Goal: Task Accomplishment & Management: Manage account settings

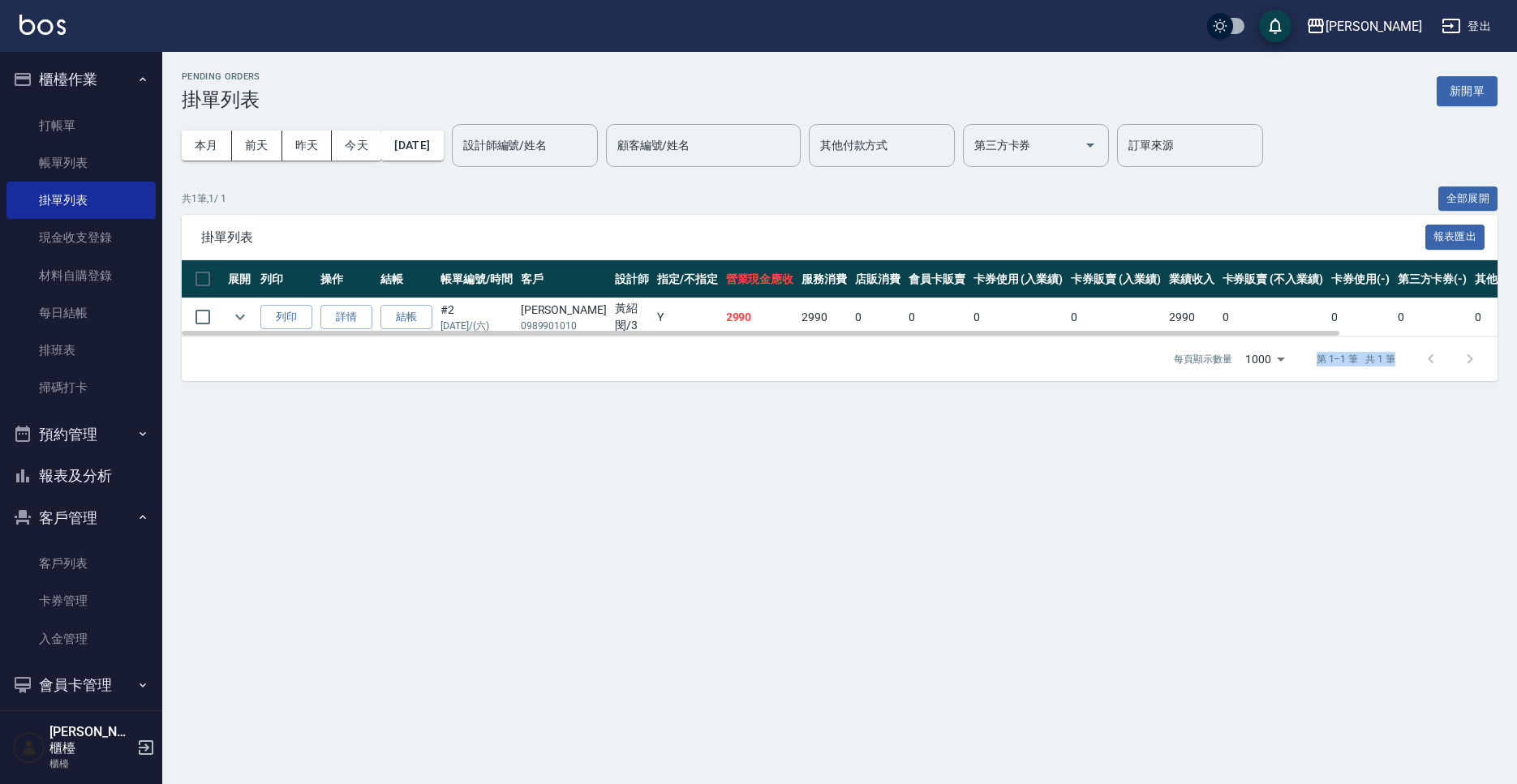
click at [400, 268] on div "共 1 筆, 1 / 1 全部展開 掛單列表 報表匯出 展開 列印 操作 結帳 帳單編號/時間 客戶 設計師 指定/不指定 營業現金應收 服務消費 店販消費 …" at bounding box center [840, 284] width 1316 height 196
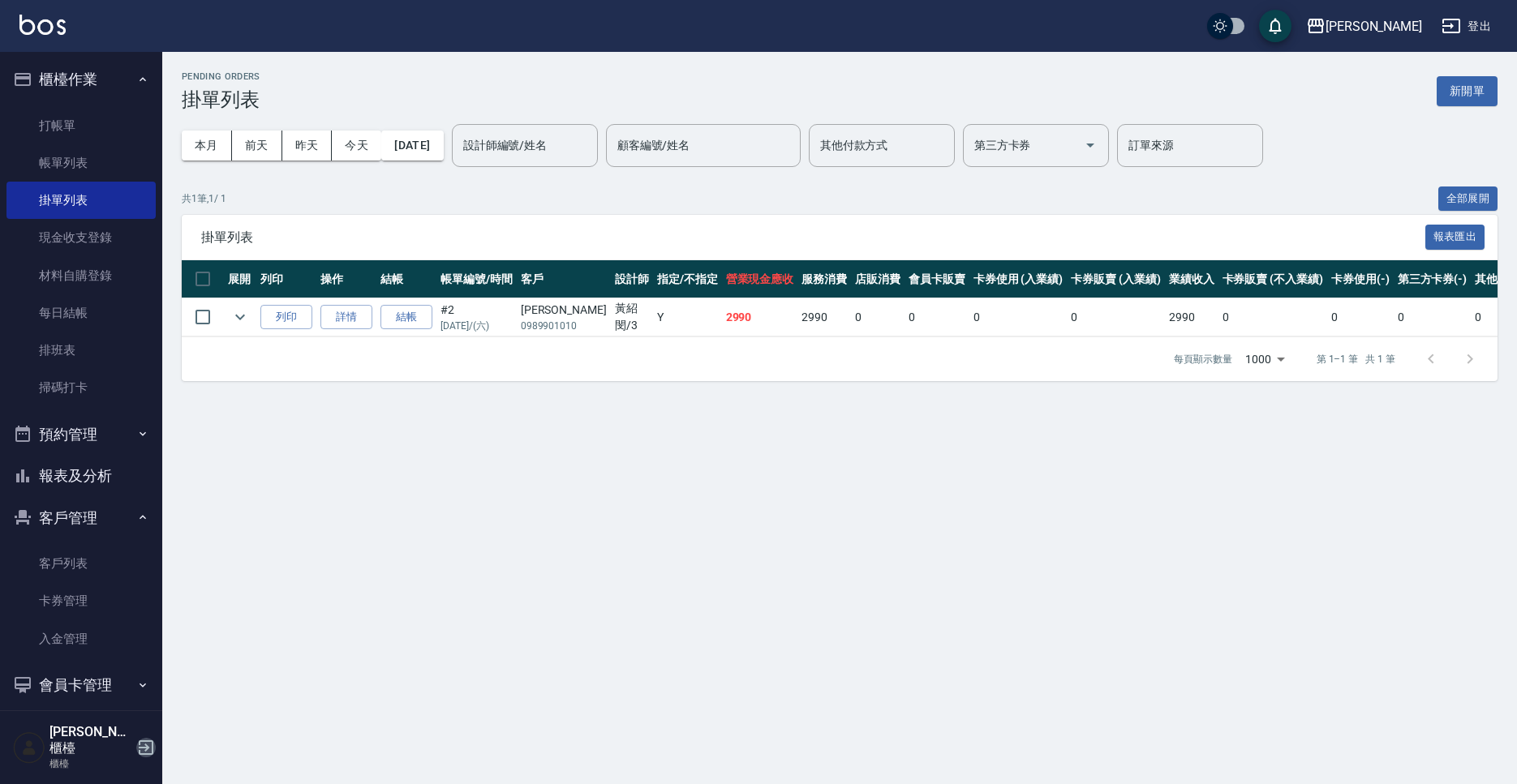
drag, startPoint x: 145, startPoint y: 750, endPoint x: 166, endPoint y: 750, distance: 21.0
click at [145, 750] on icon "button" at bounding box center [146, 748] width 20 height 20
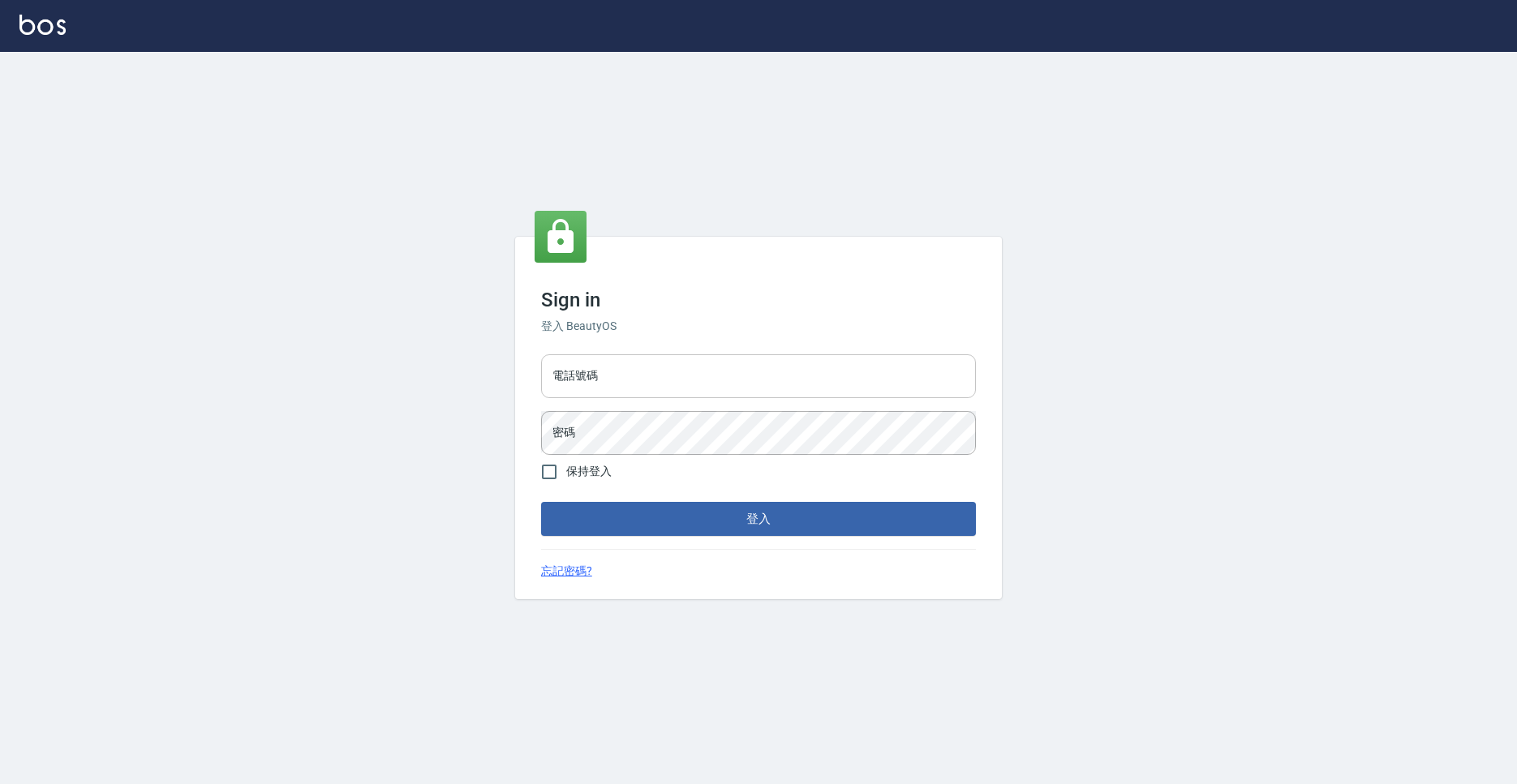
click at [653, 393] on input "電話號碼" at bounding box center [758, 376] width 435 height 44
type input "0931317287"
click at [541, 502] on button "登入" at bounding box center [758, 519] width 435 height 34
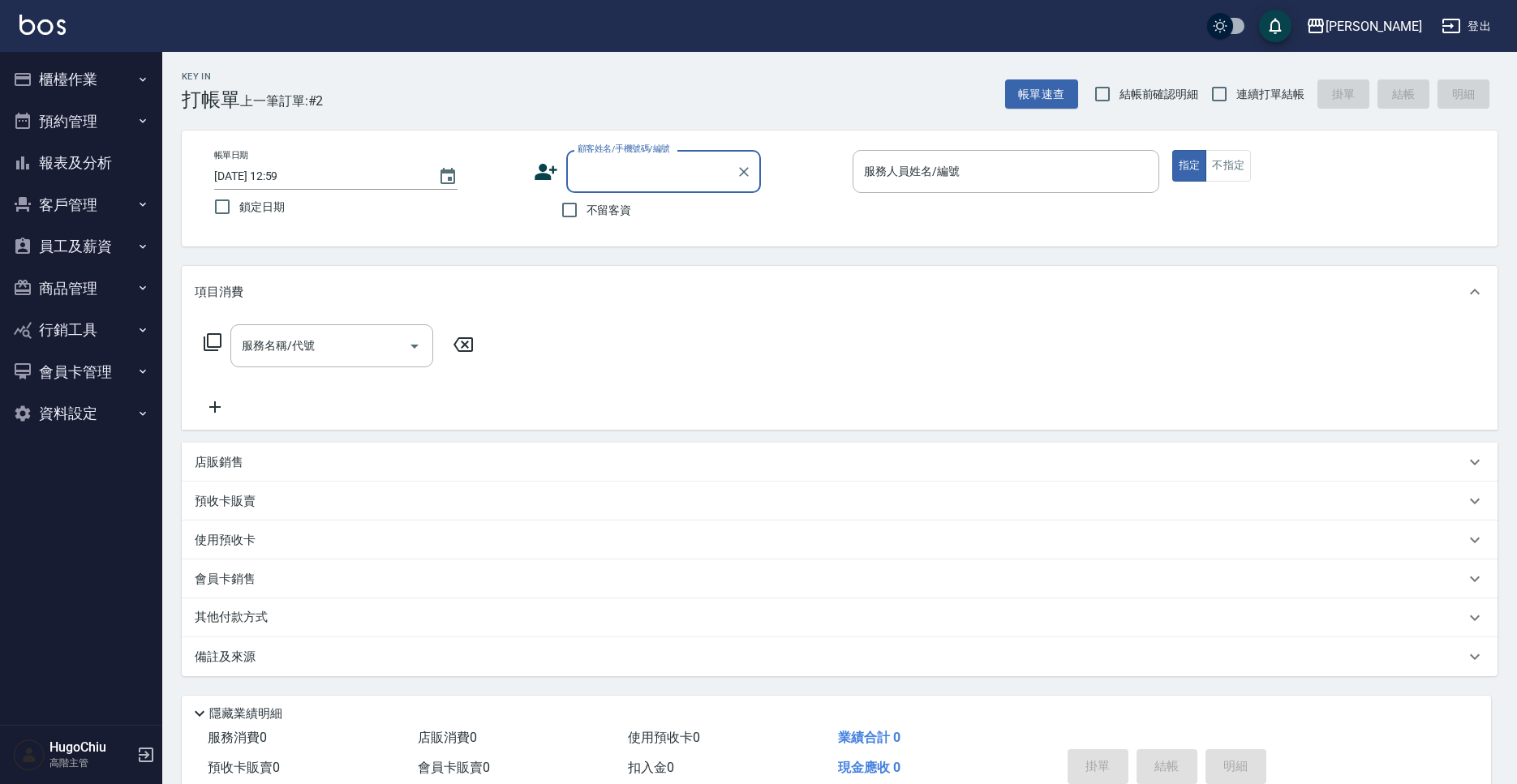
click at [112, 253] on button "員工及薪資" at bounding box center [81, 246] width 150 height 42
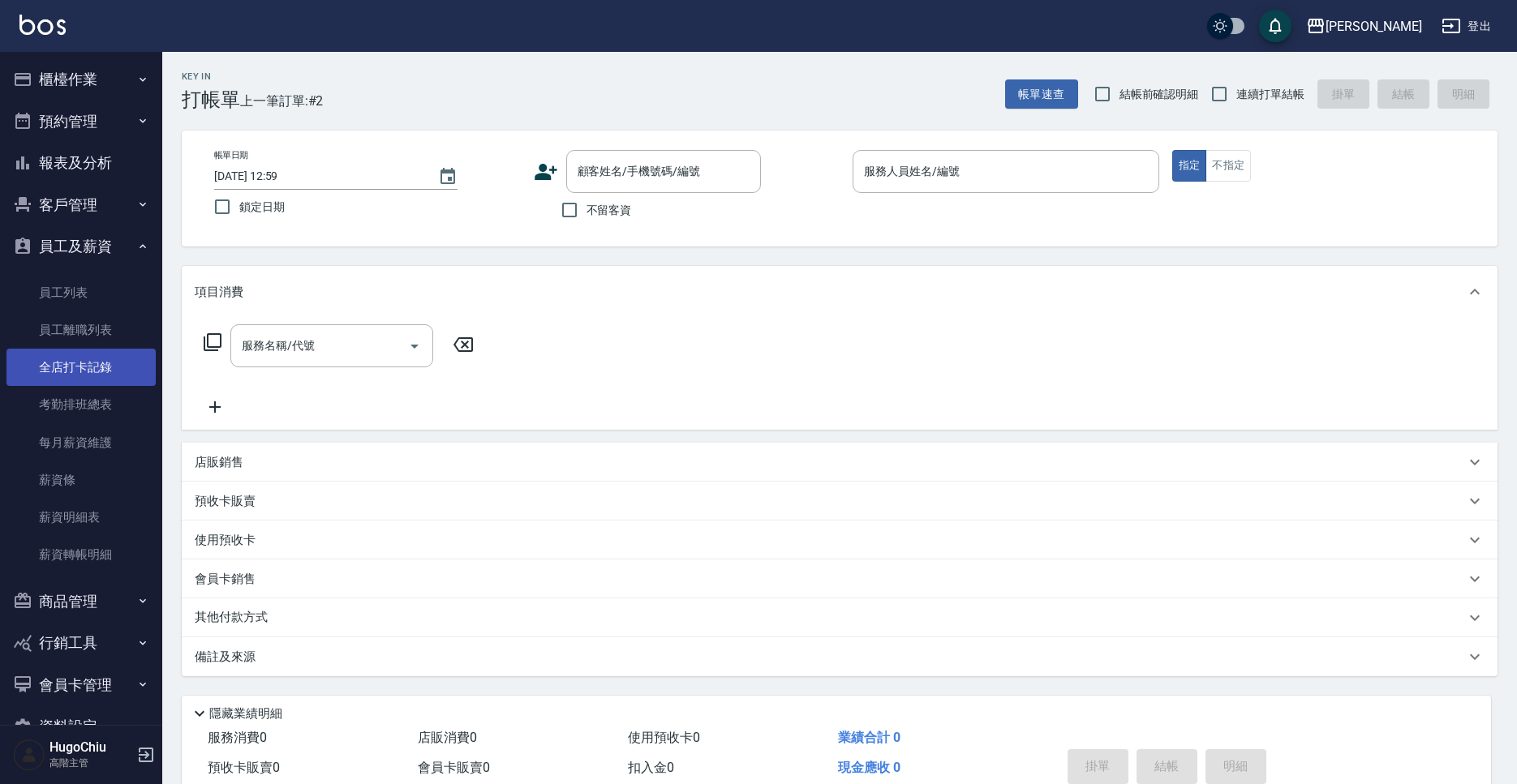
click at [107, 383] on link "全店打卡記錄" at bounding box center [81, 368] width 150 height 37
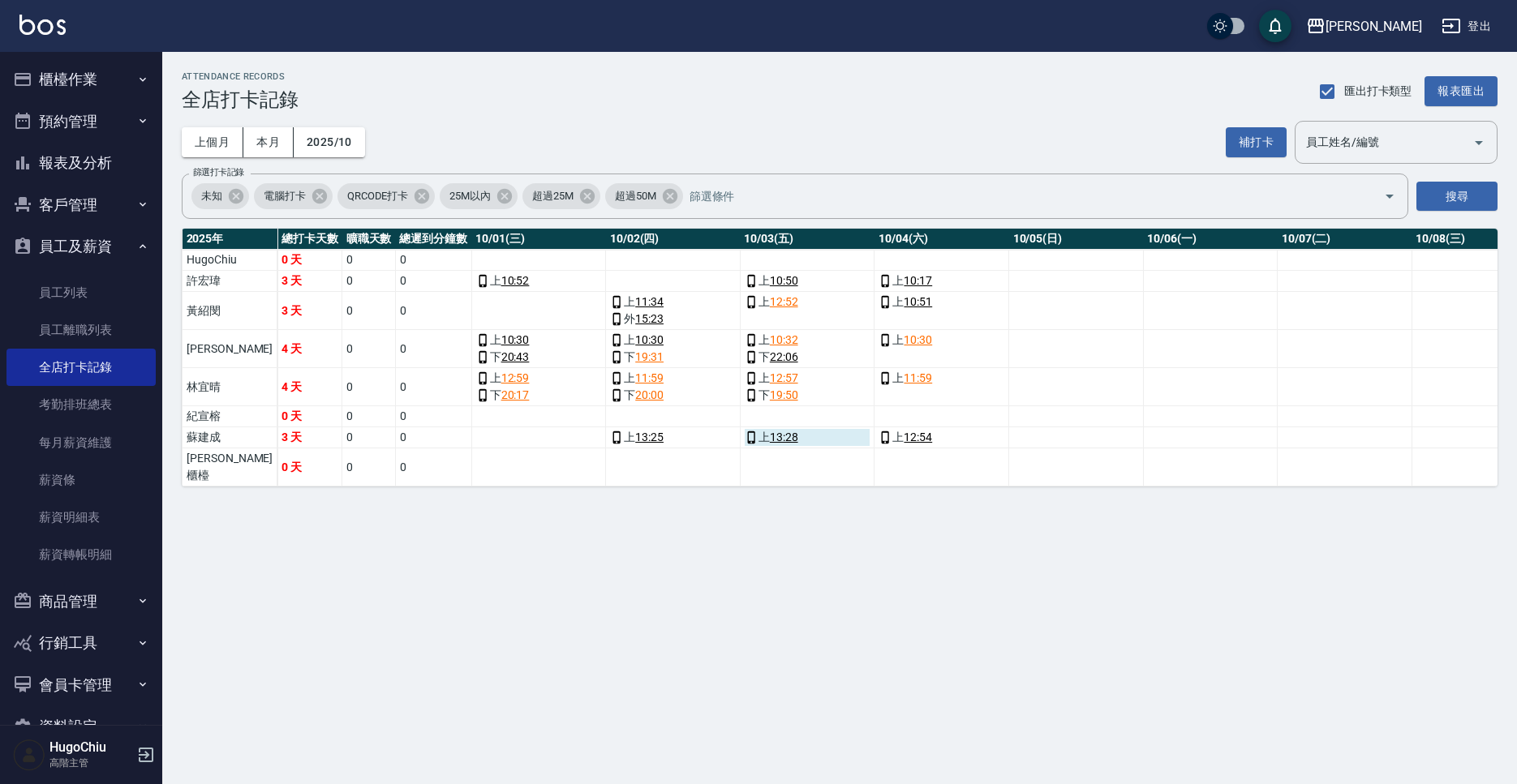
click at [770, 440] on link "13:28" at bounding box center [783, 437] width 28 height 17
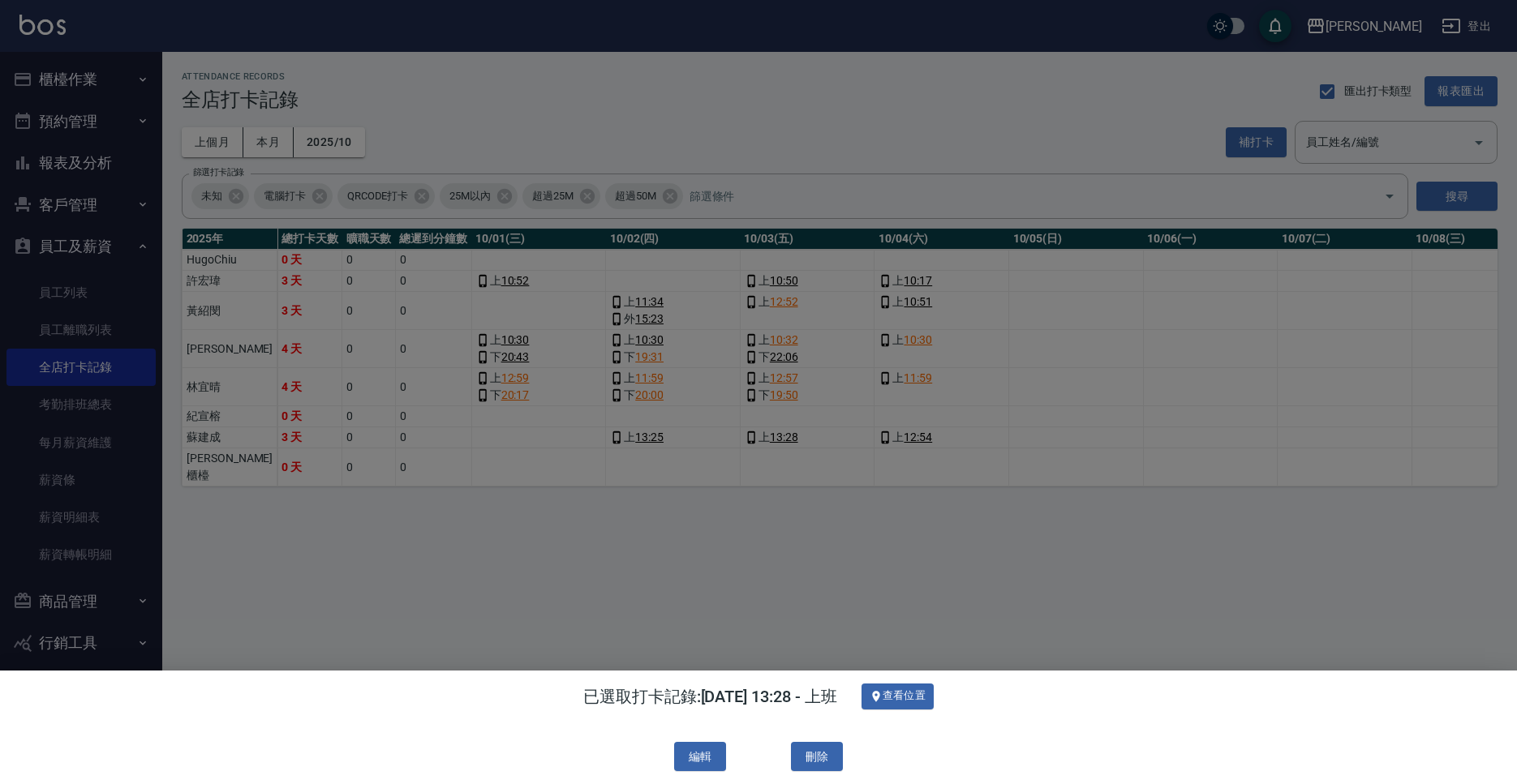
click at [791, 564] on div at bounding box center [758, 392] width 1517 height 784
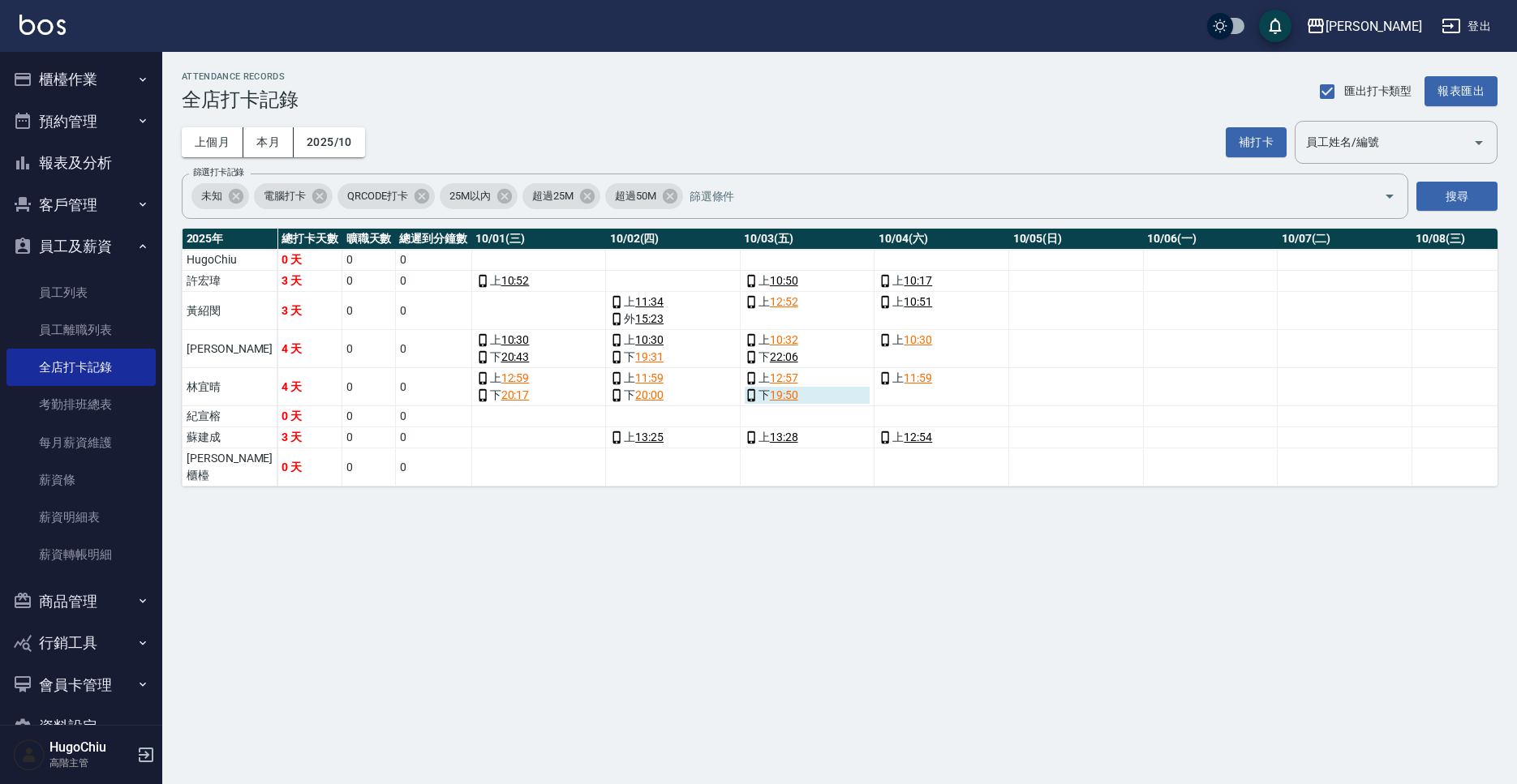
click at [770, 402] on link "19:50" at bounding box center [783, 395] width 28 height 17
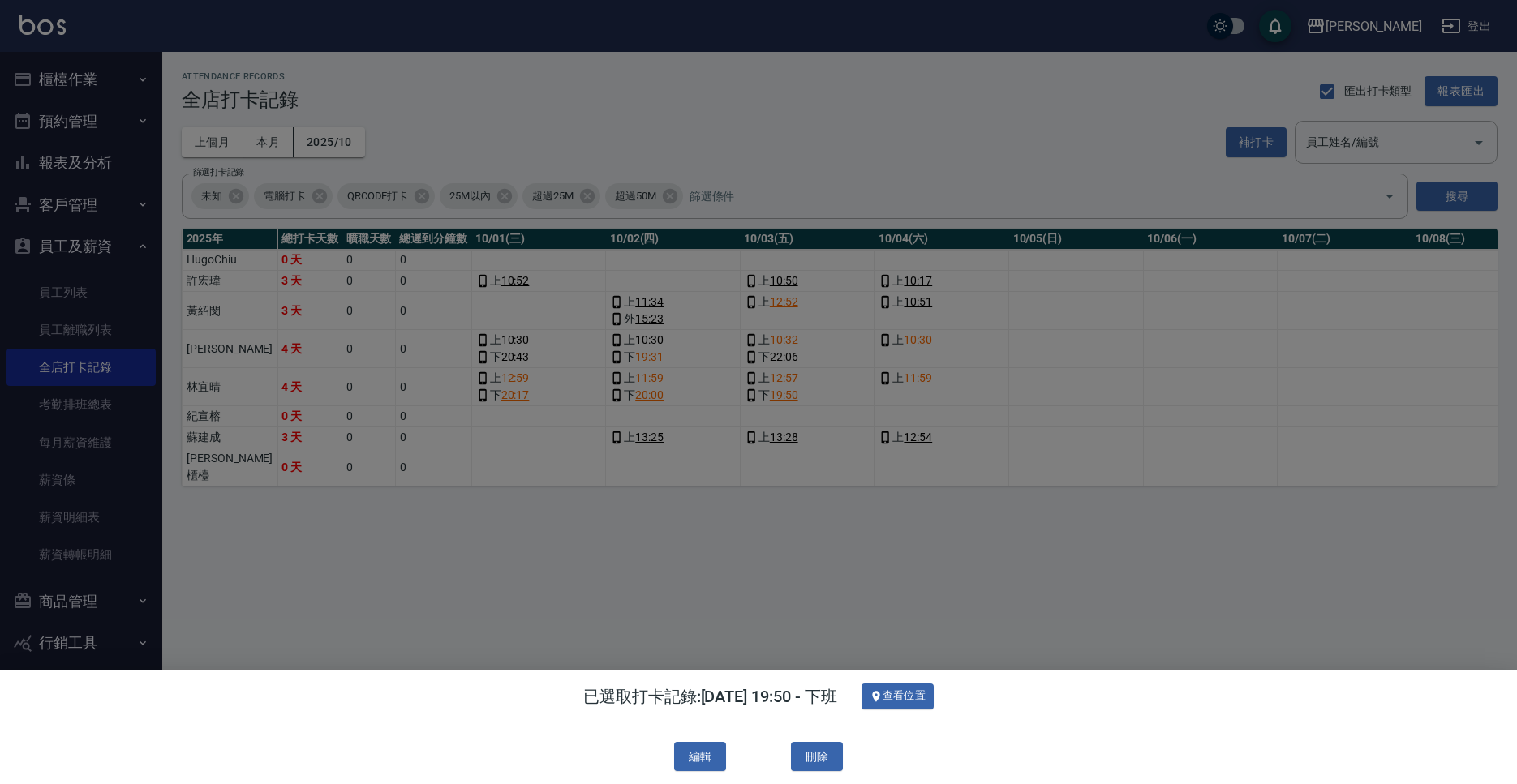
click at [772, 530] on div at bounding box center [758, 392] width 1517 height 784
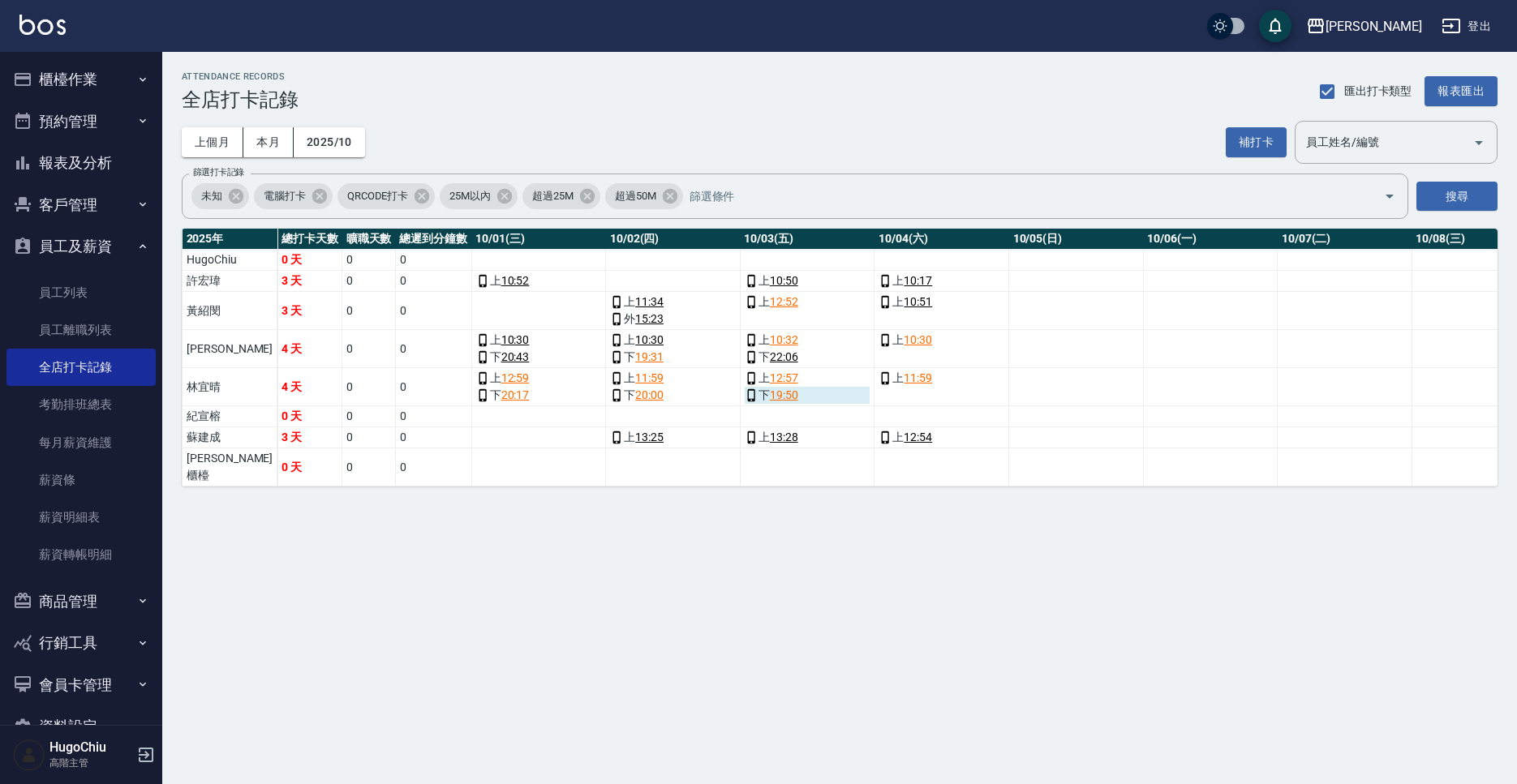
scroll to position [0, 18]
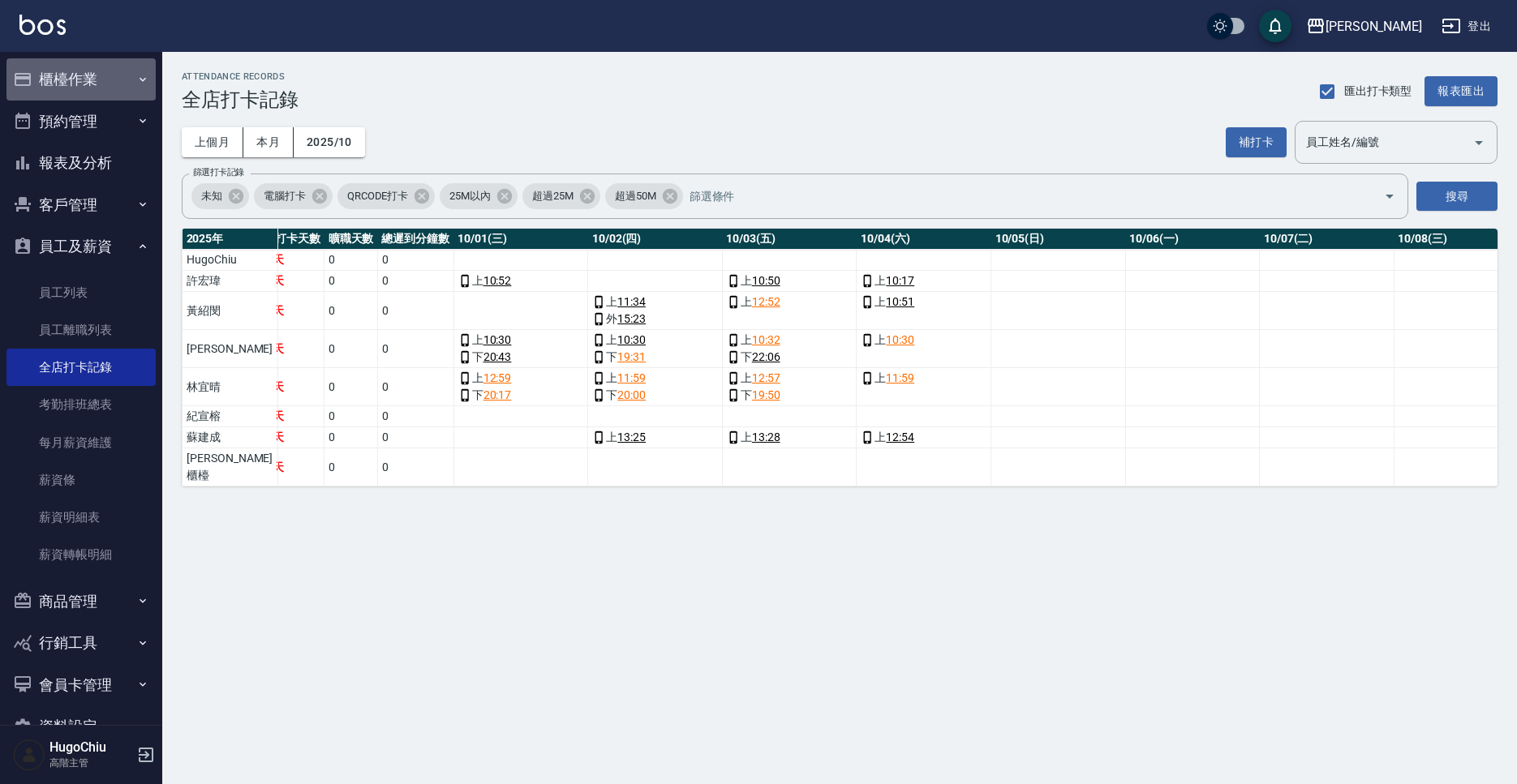
click at [70, 77] on button "櫃檯作業" at bounding box center [81, 79] width 150 height 42
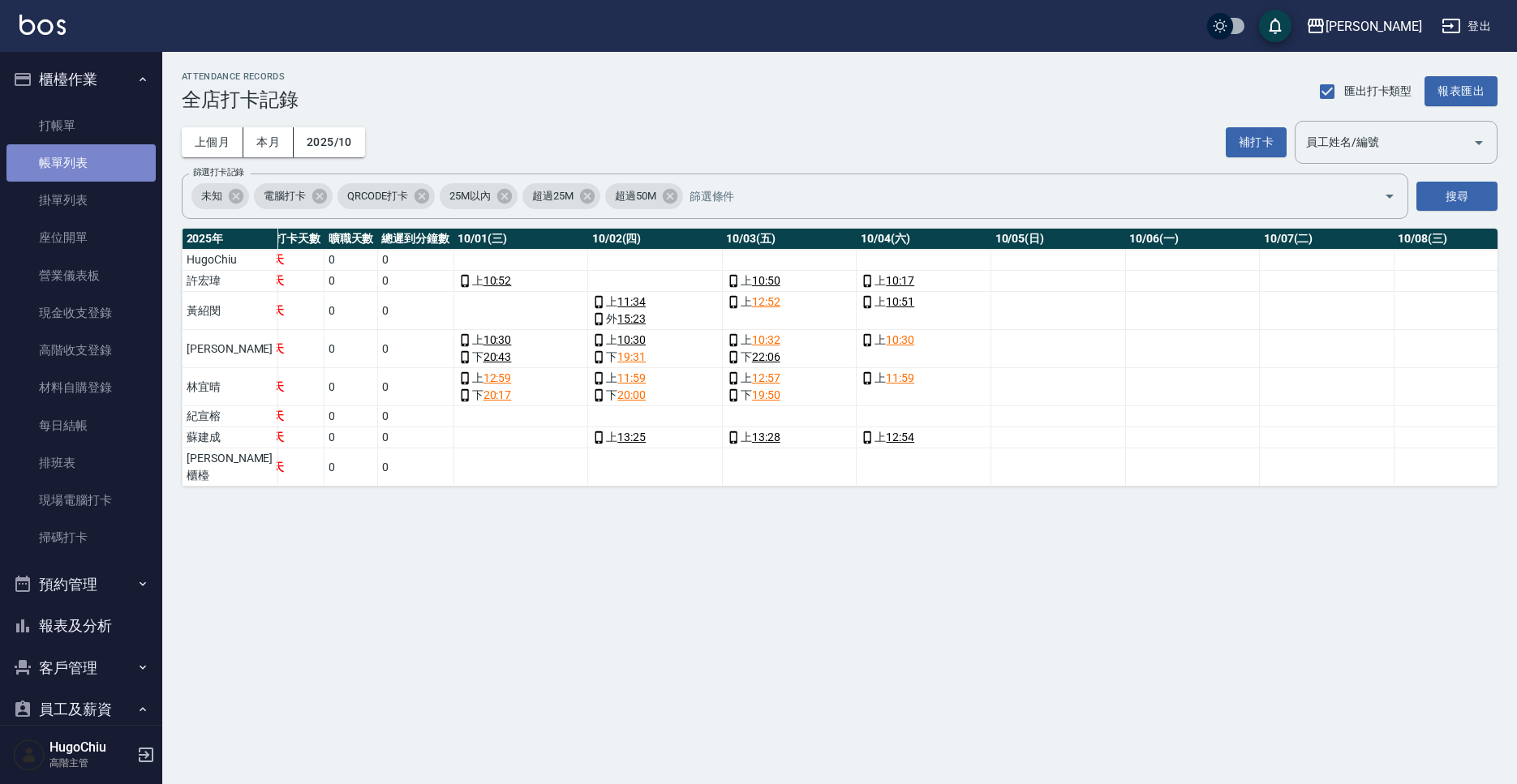
click at [59, 157] on link "帳單列表" at bounding box center [81, 163] width 150 height 37
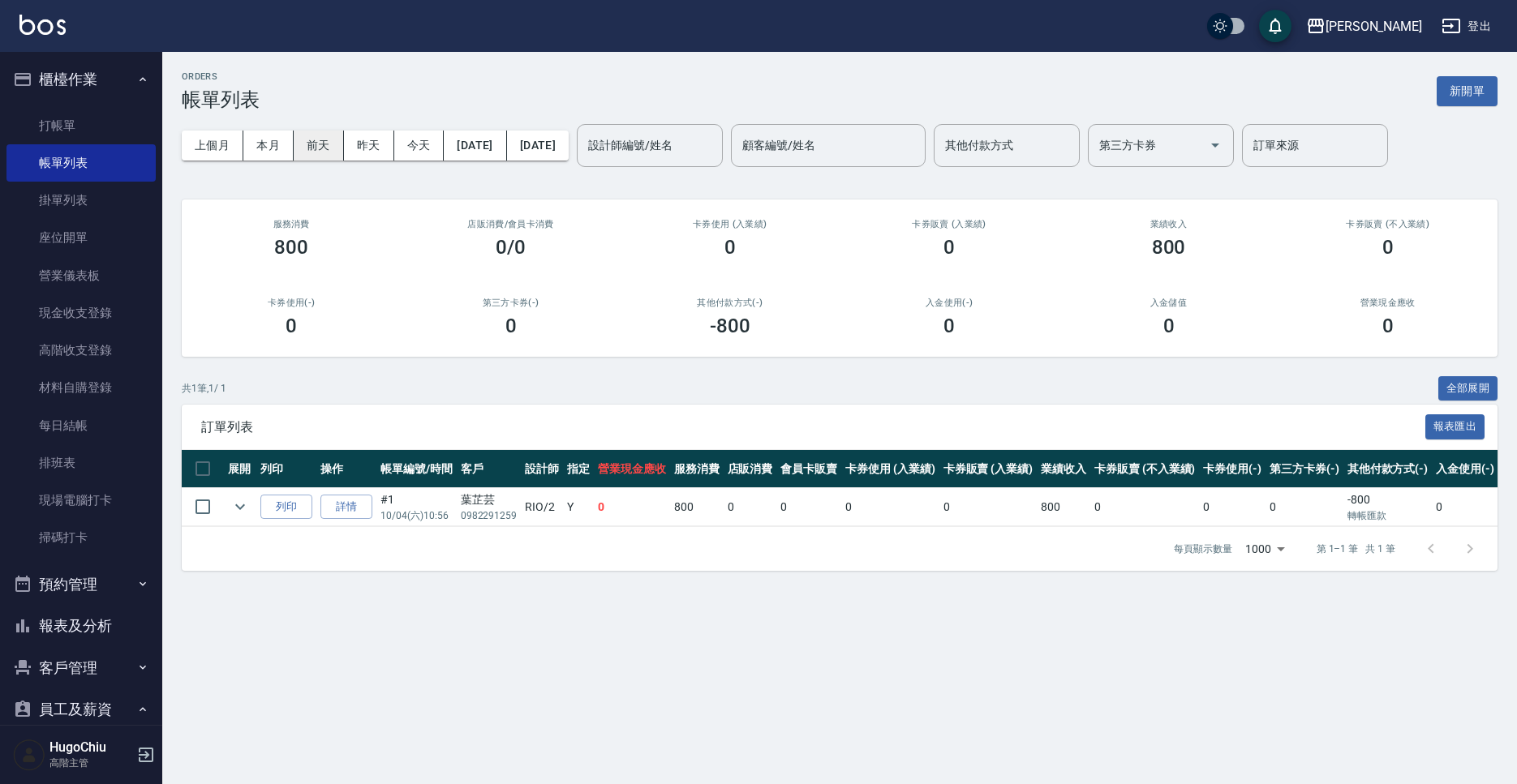
click at [312, 142] on button "前天" at bounding box center [318, 146] width 50 height 30
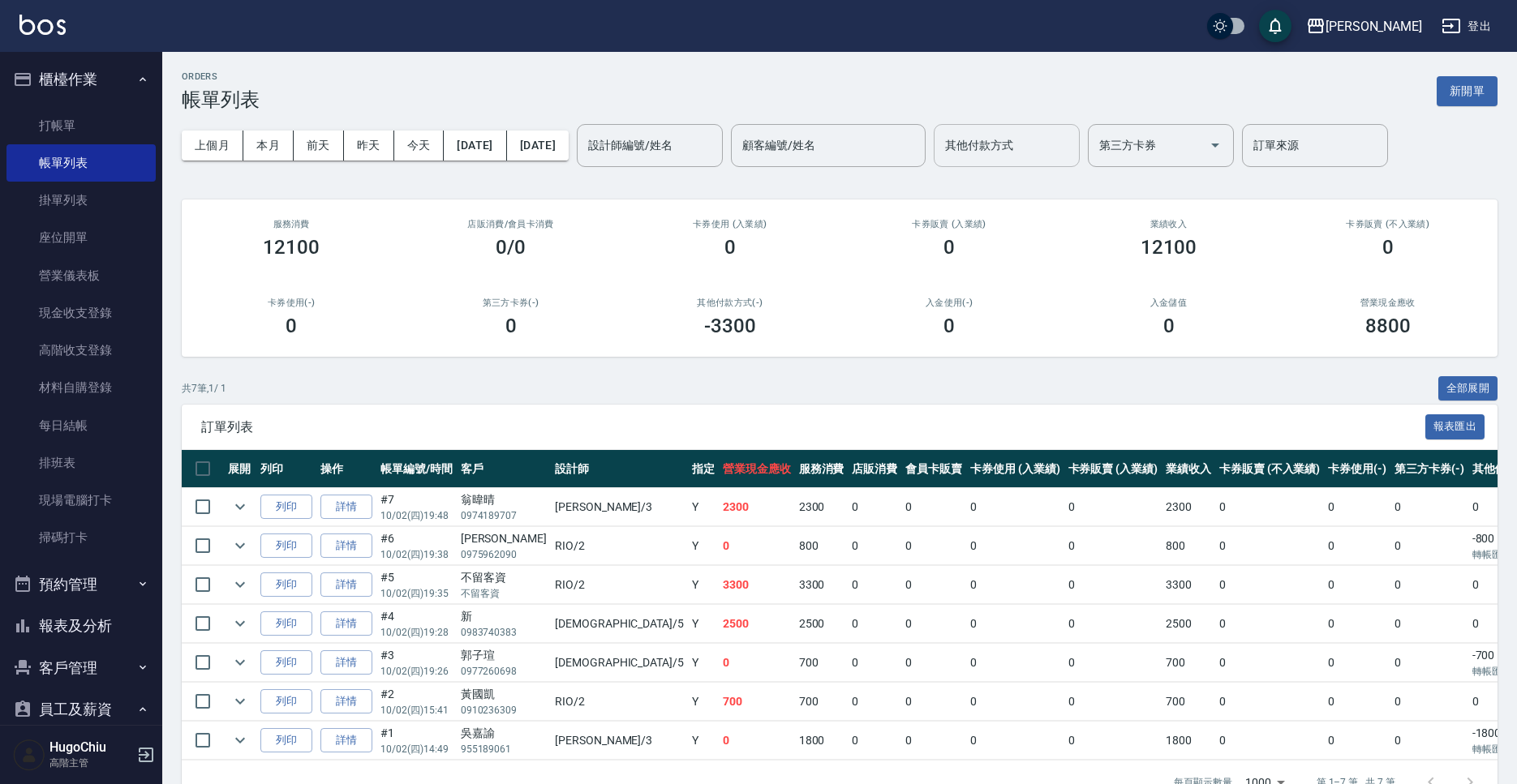
click at [1032, 130] on div "其他付款方式" at bounding box center [1006, 146] width 146 height 43
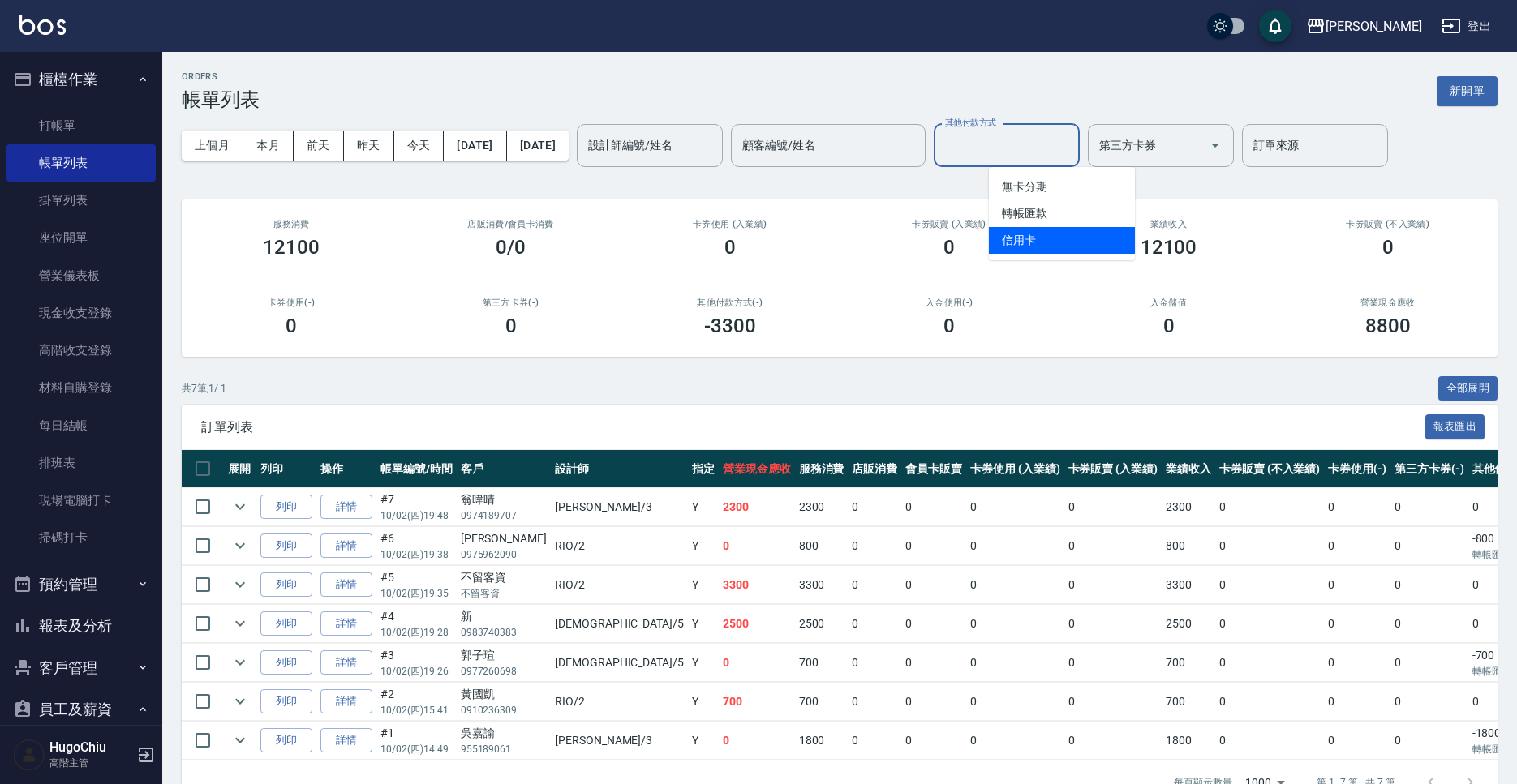
click at [1025, 235] on span "信用卡" at bounding box center [1061, 240] width 146 height 26
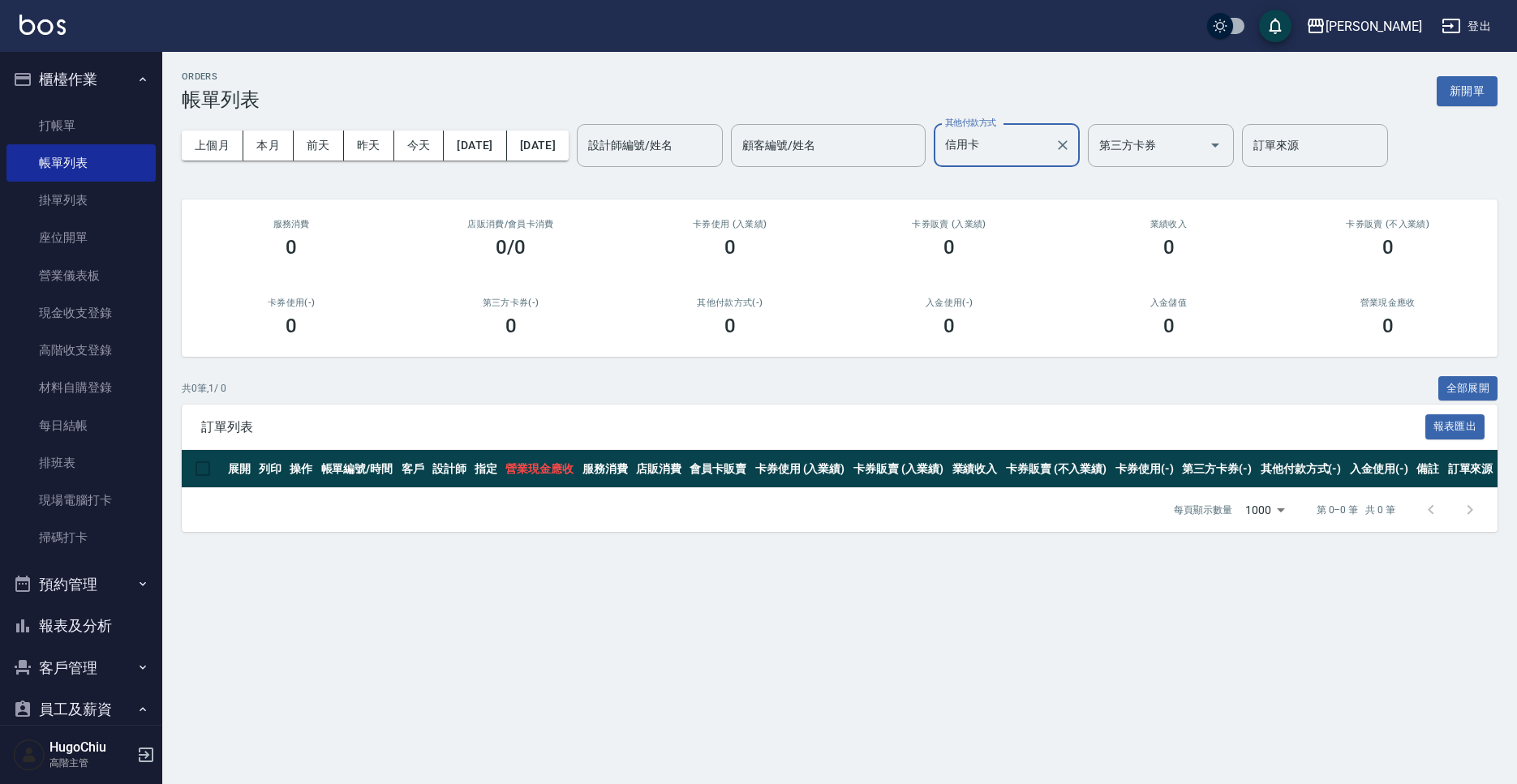
click at [1049, 140] on input "信用卡" at bounding box center [995, 145] width 108 height 28
click at [1044, 204] on span "轉帳匯款" at bounding box center [1061, 213] width 146 height 26
type input "轉帳匯款"
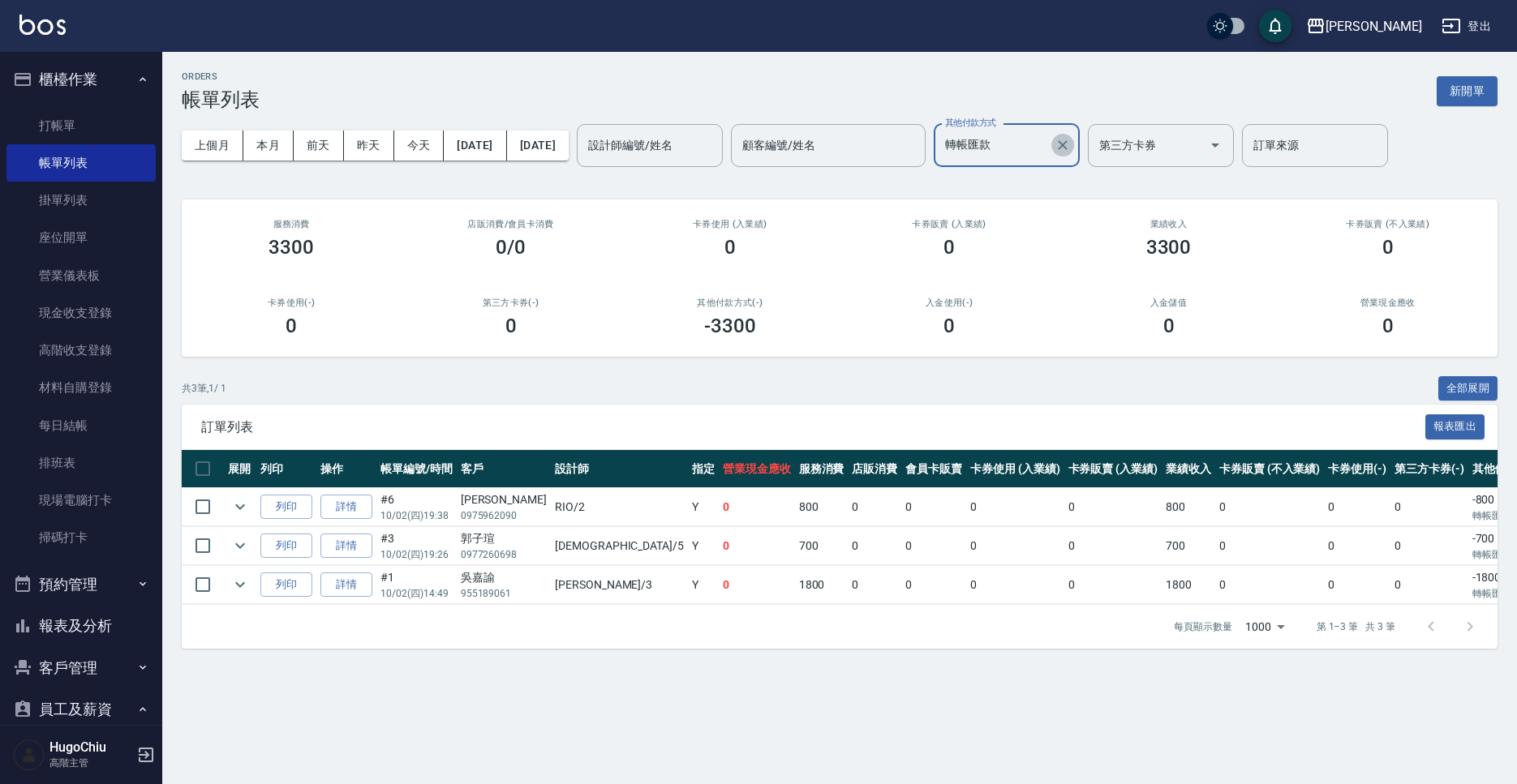
click at [1068, 145] on icon "Clear" at bounding box center [1063, 146] width 10 height 10
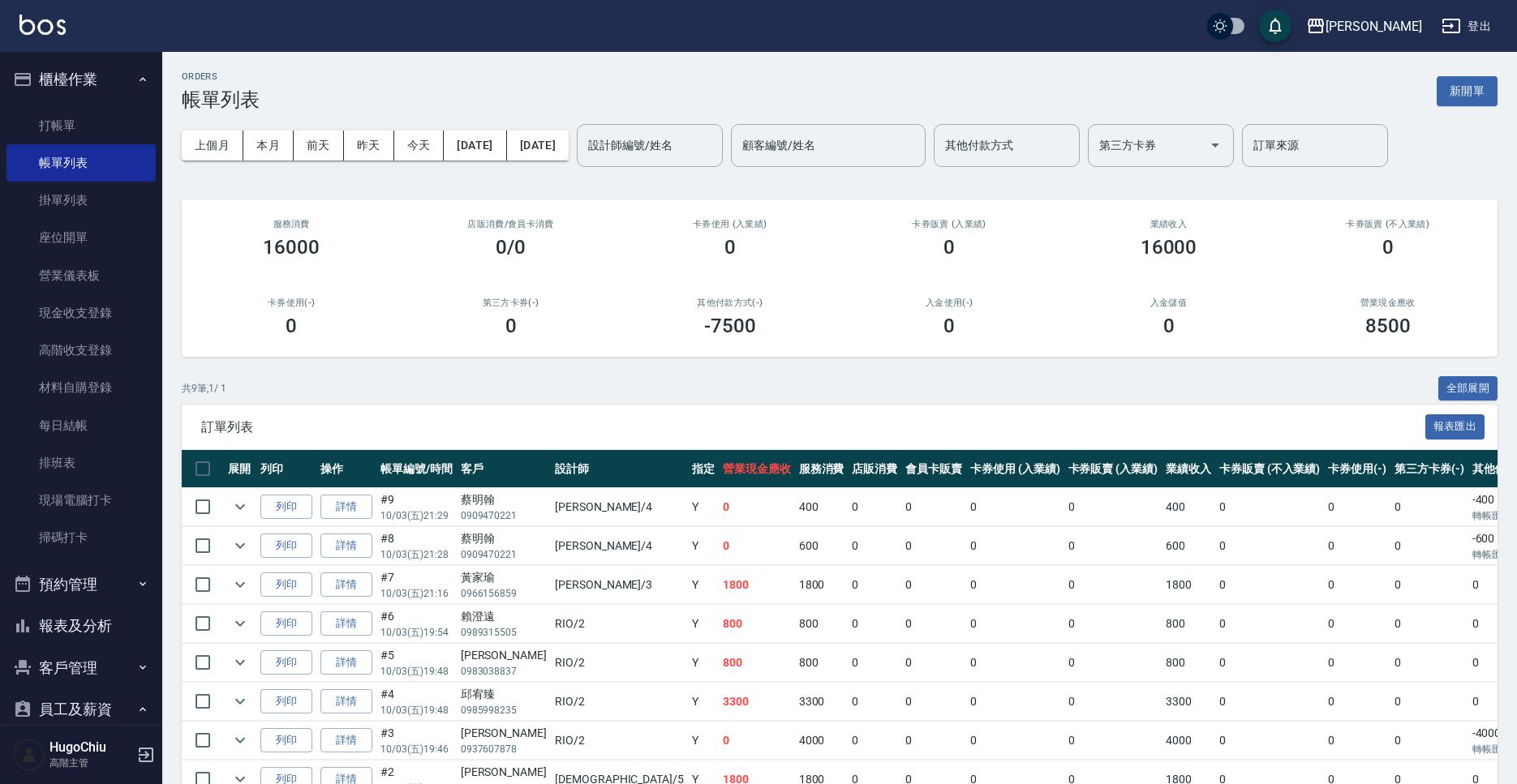
drag, startPoint x: 1030, startPoint y: 126, endPoint x: 1021, endPoint y: 140, distance: 16.6
click at [1028, 131] on div "其他付款方式" at bounding box center [1006, 146] width 146 height 43
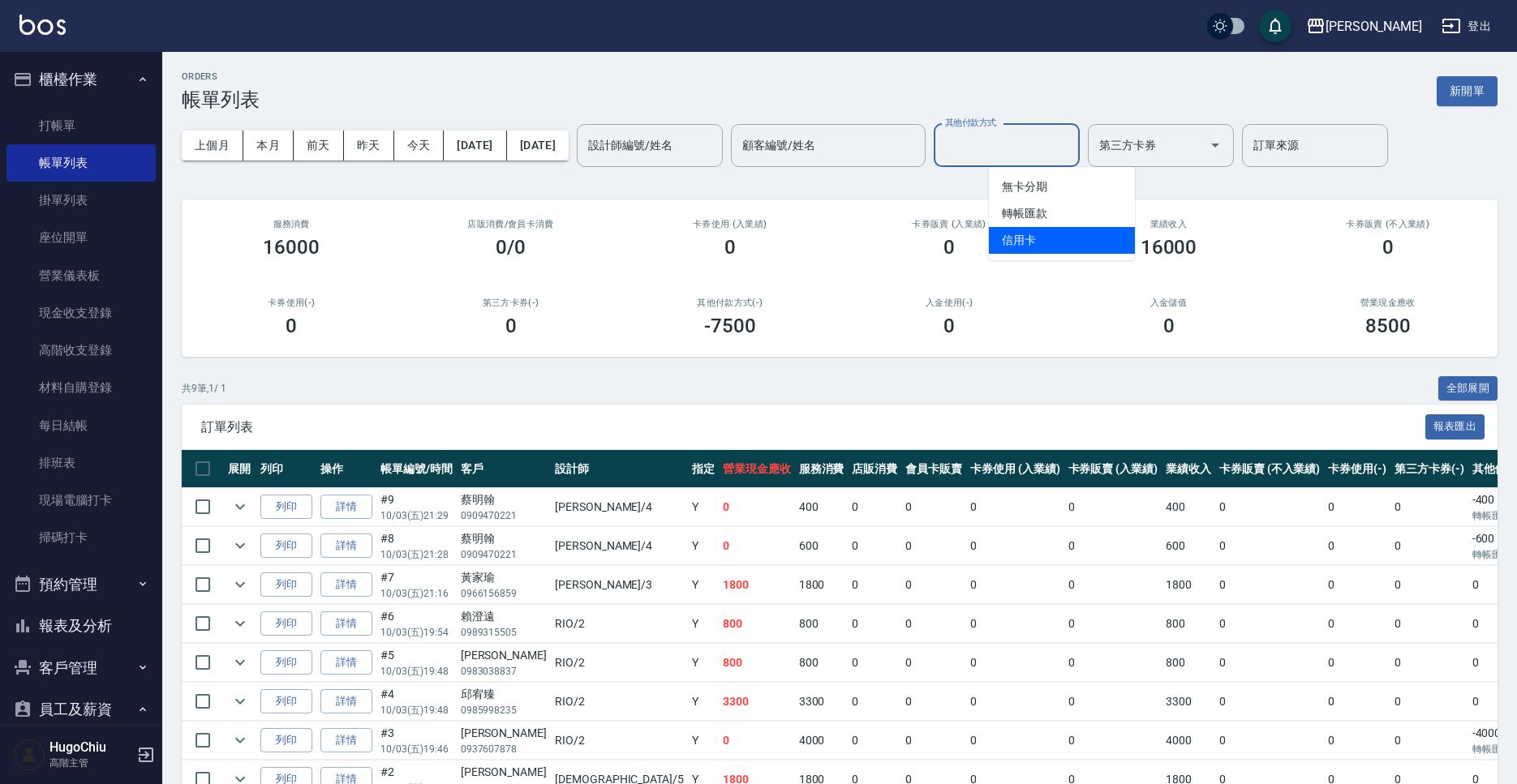
click at [1008, 234] on span "信用卡" at bounding box center [1061, 240] width 146 height 26
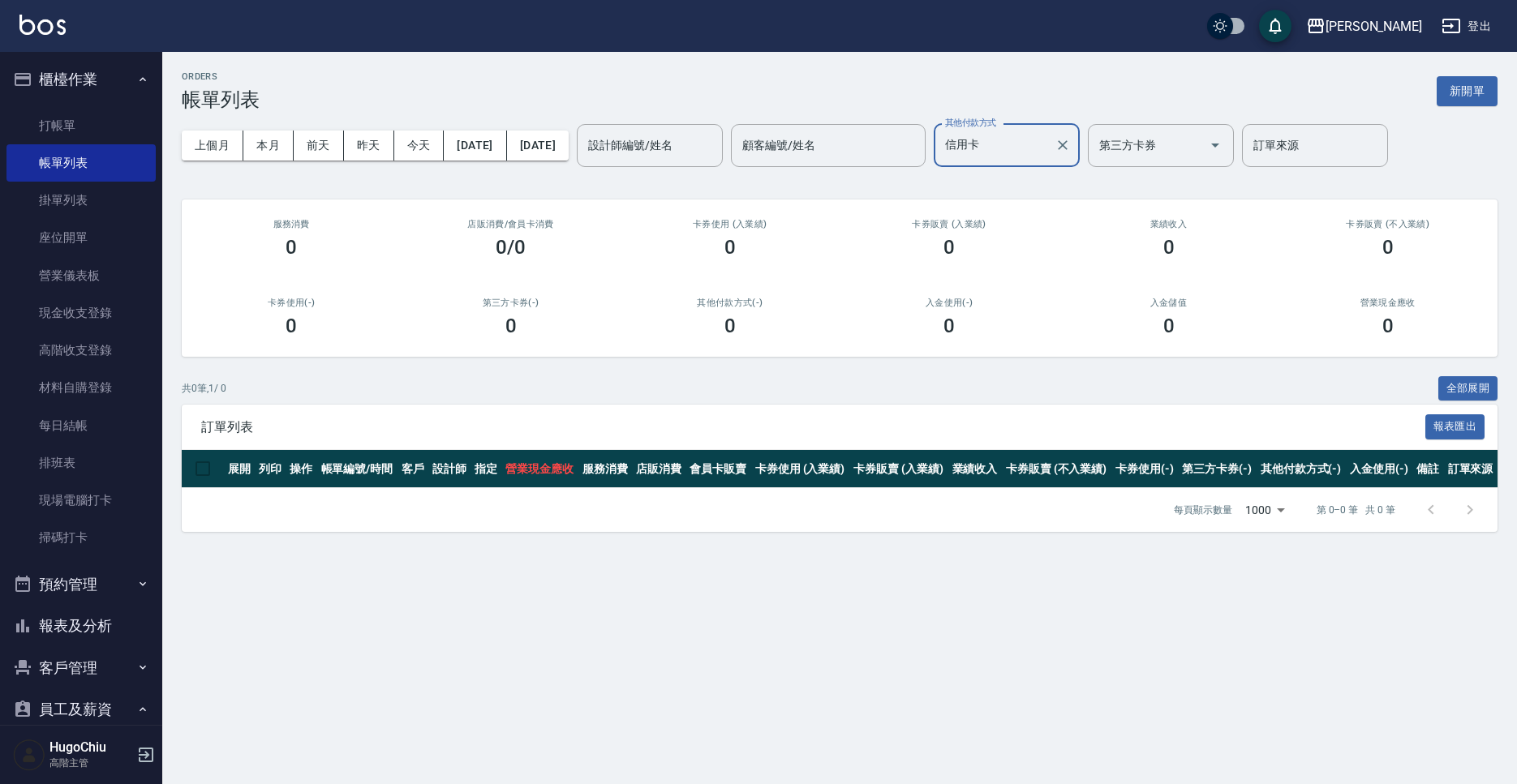
drag, startPoint x: 1037, startPoint y: 150, endPoint x: 1034, endPoint y: 165, distance: 15.3
click at [1037, 150] on input "信用卡" at bounding box center [995, 145] width 108 height 28
drag, startPoint x: 1031, startPoint y: 207, endPoint x: 1069, endPoint y: 188, distance: 42.5
click at [1031, 207] on span "轉帳匯款" at bounding box center [1061, 213] width 146 height 26
type input "轉帳匯款"
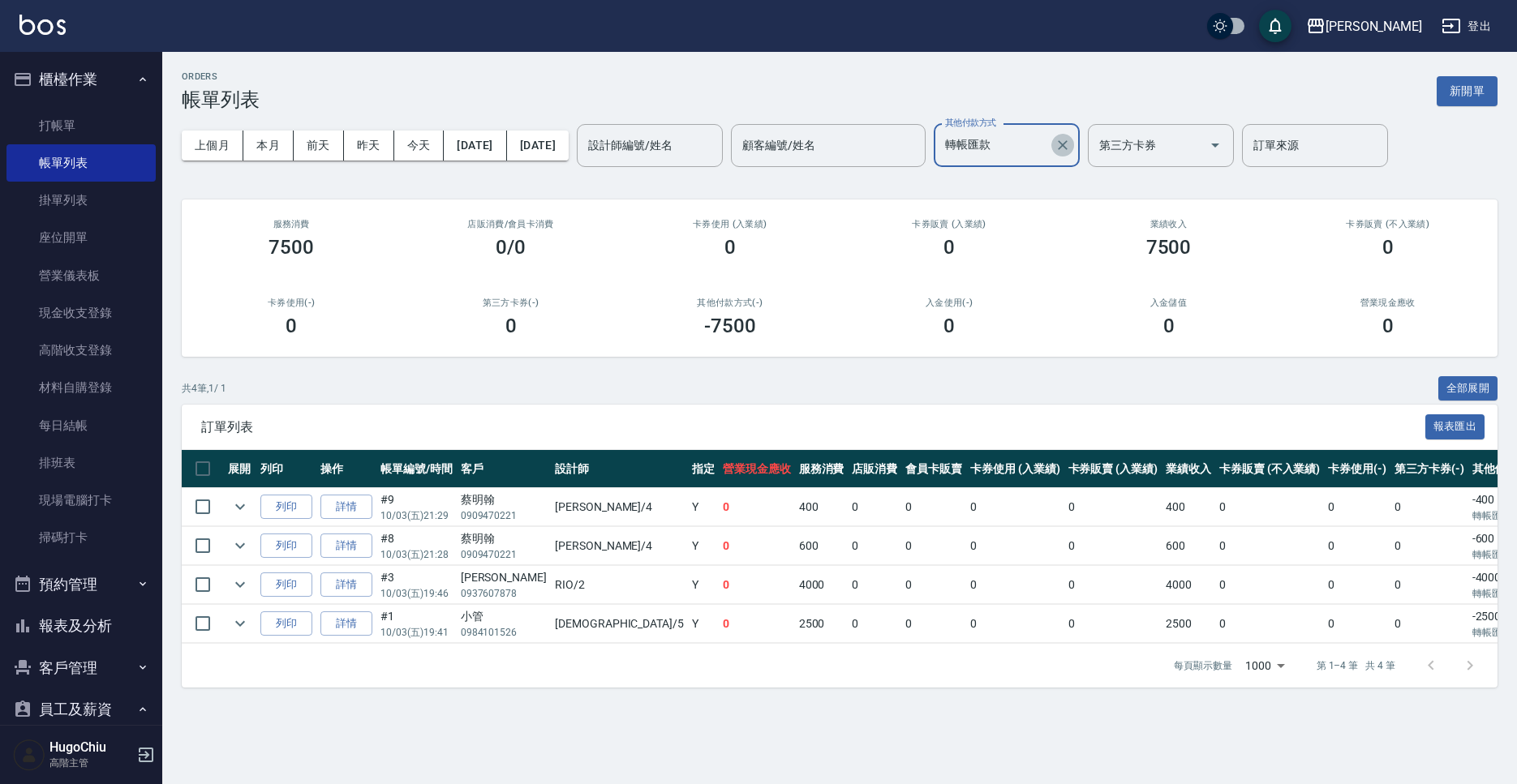
click at [1068, 148] on icon "Clear" at bounding box center [1063, 146] width 10 height 10
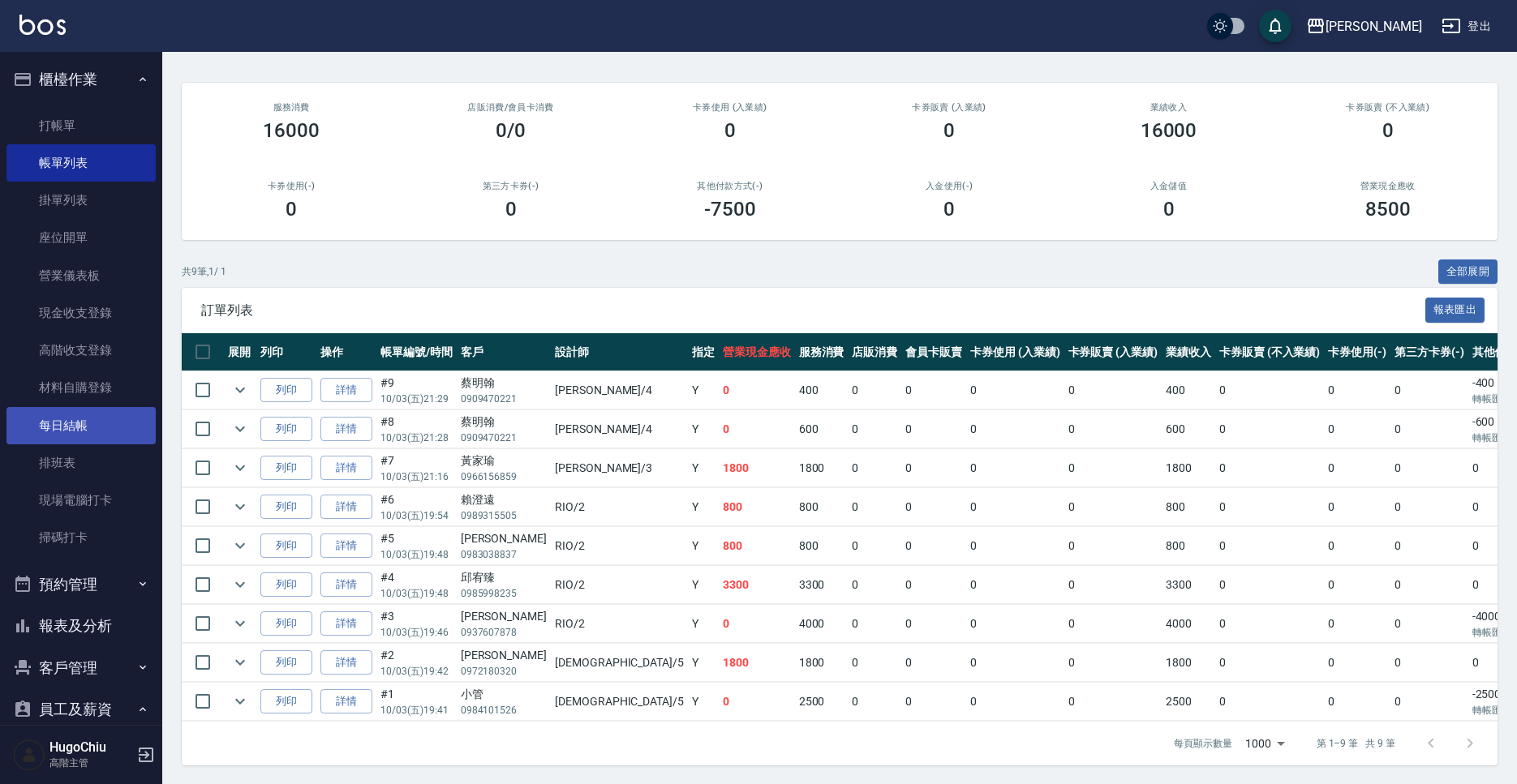
click at [78, 425] on link "每日結帳" at bounding box center [81, 425] width 150 height 37
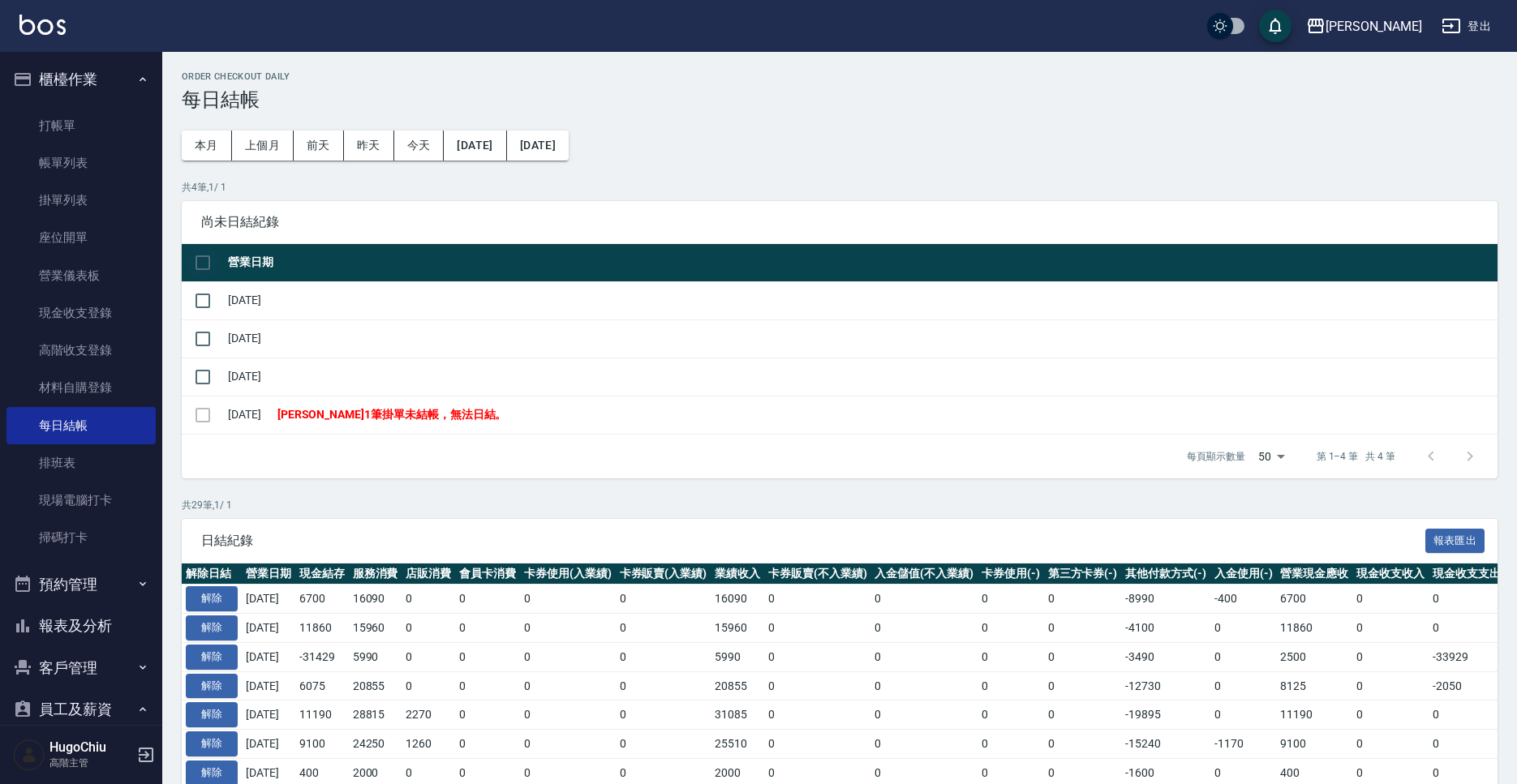
click at [204, 268] on input "checkbox" at bounding box center [202, 262] width 34 height 34
checkbox input "true"
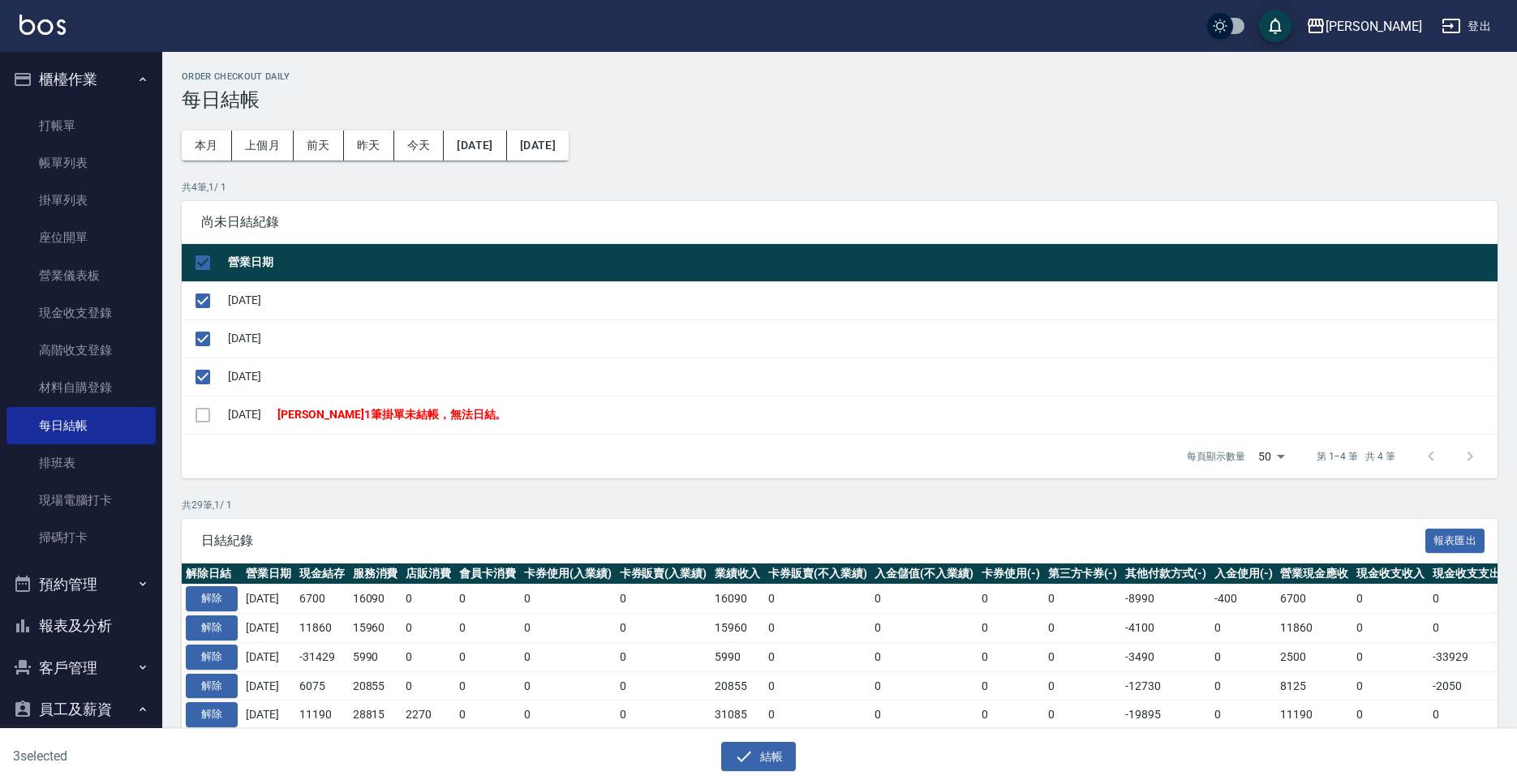
drag, startPoint x: 741, startPoint y: 752, endPoint x: 736, endPoint y: 740, distance: 13.0
click at [741, 752] on icon "button" at bounding box center [744, 757] width 20 height 20
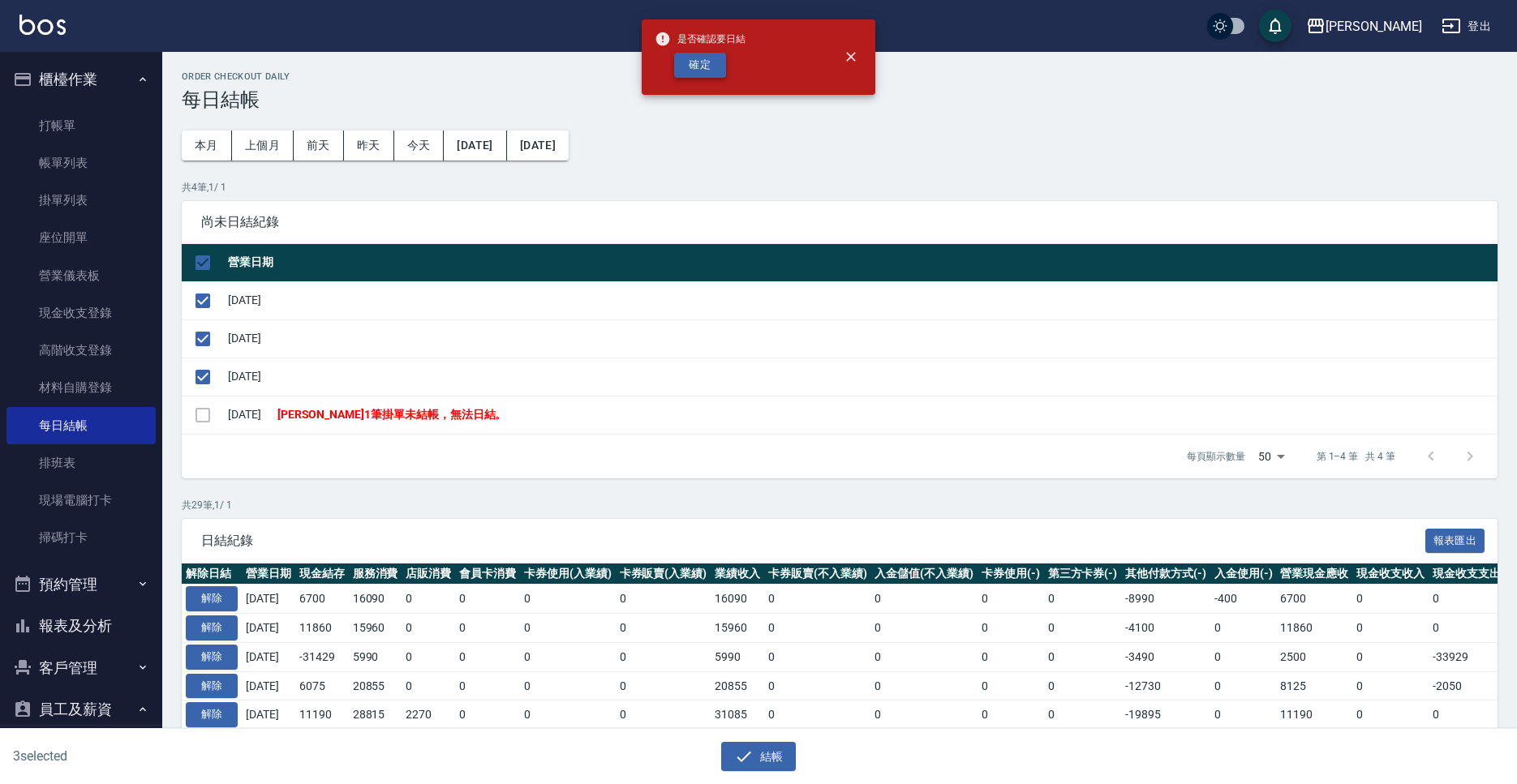
click at [709, 75] on button "確定" at bounding box center [699, 65] width 52 height 25
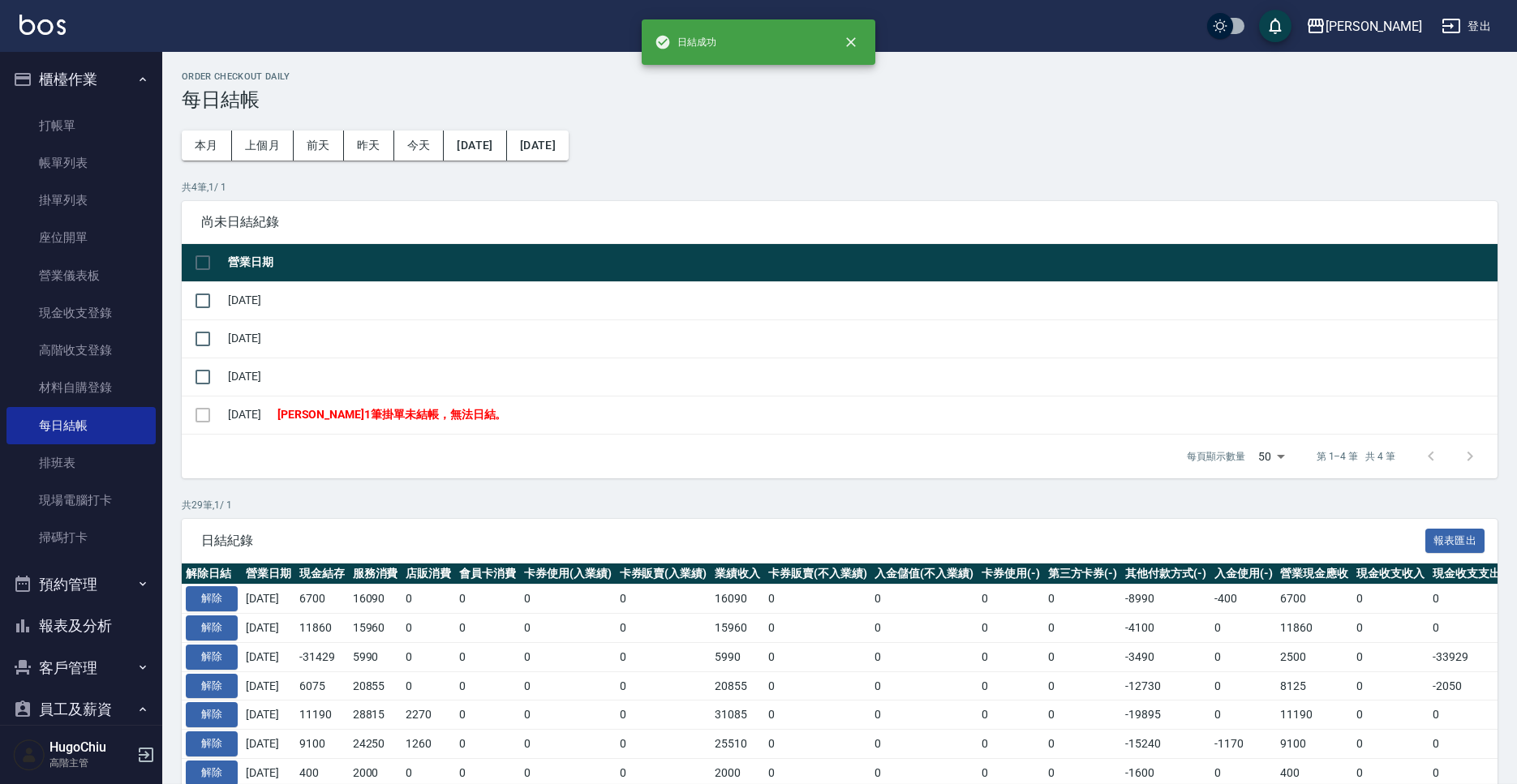
checkbox input "false"
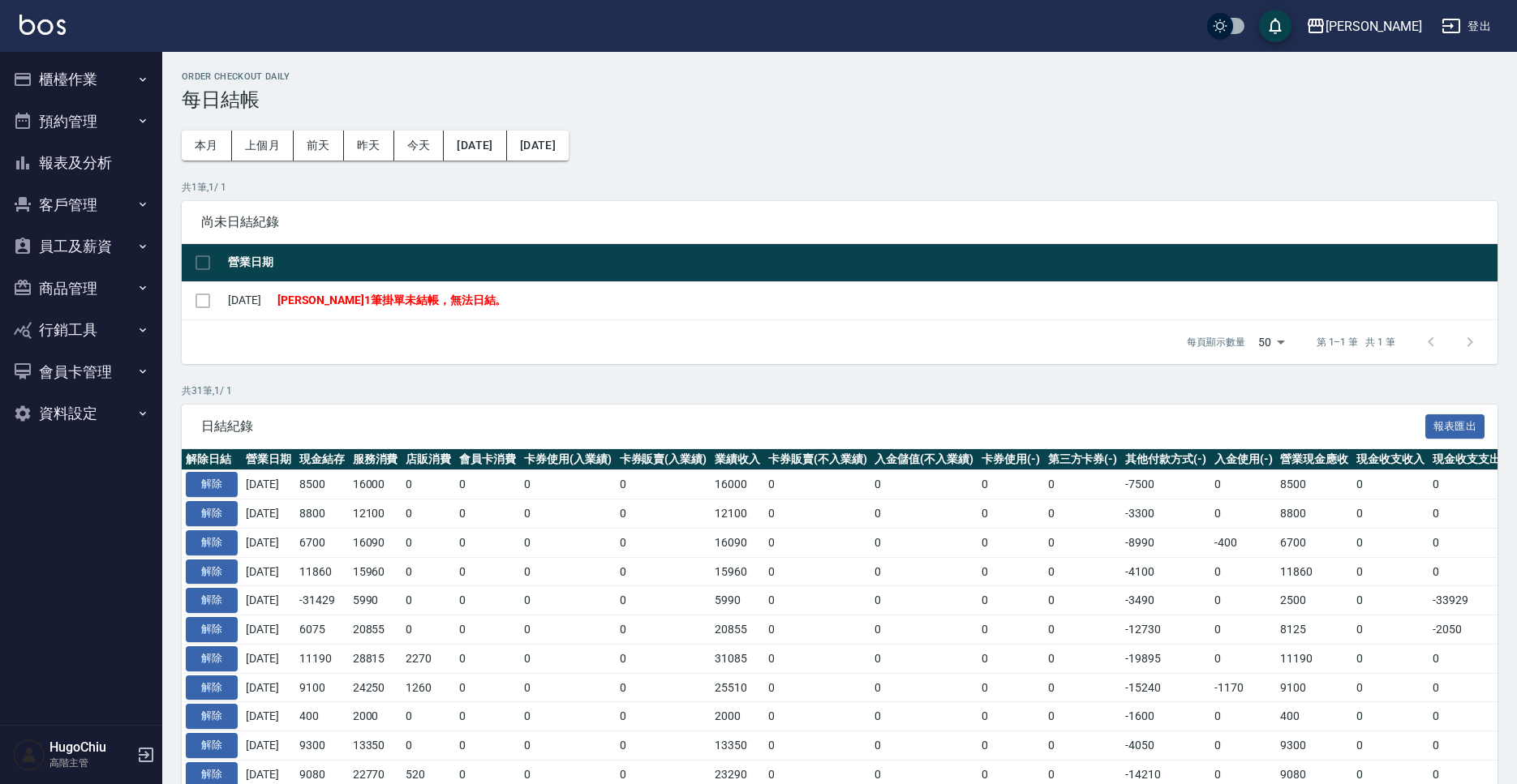
click at [145, 758] on icon "button" at bounding box center [146, 755] width 15 height 15
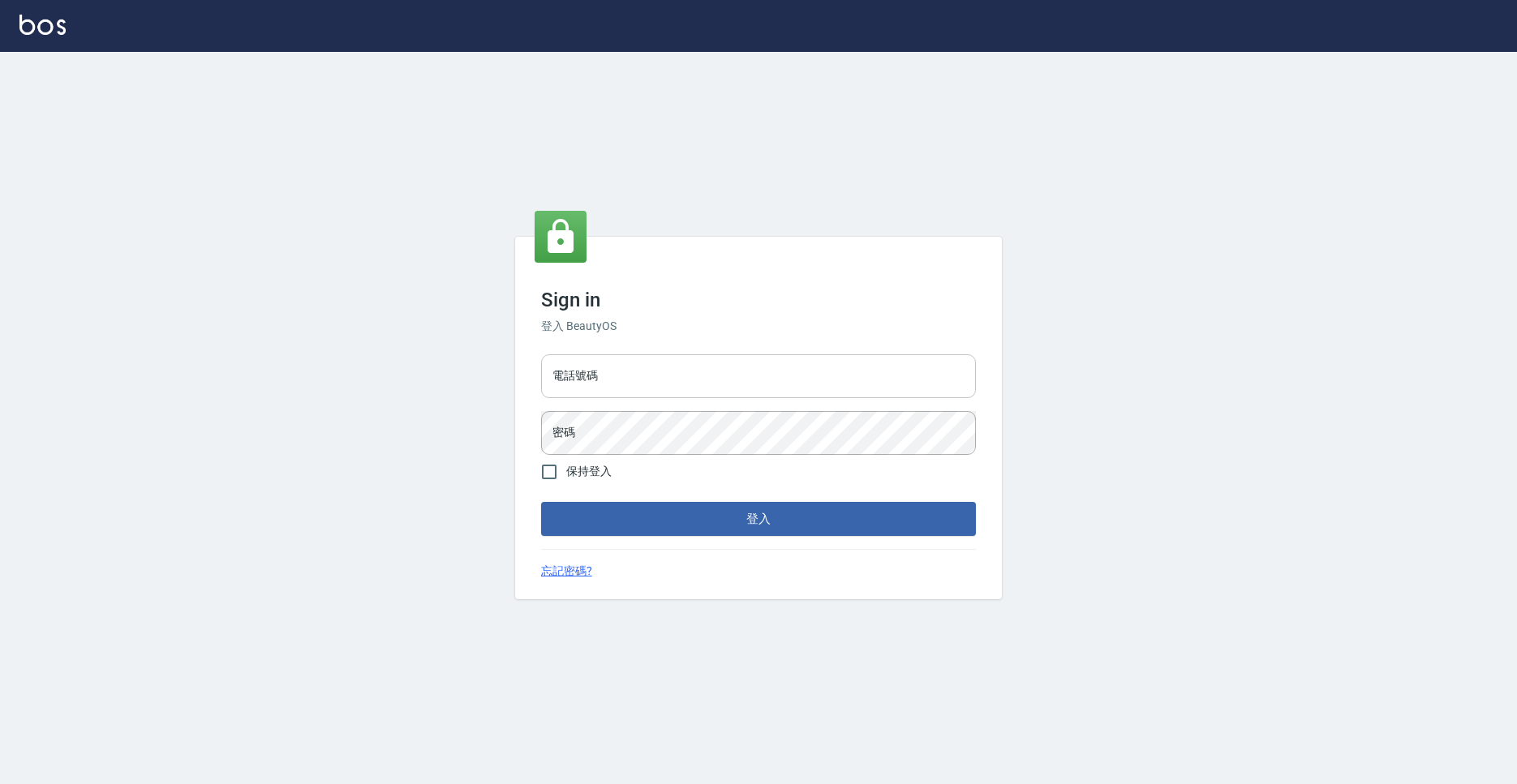
click at [623, 369] on input "電話號碼" at bounding box center [758, 376] width 435 height 44
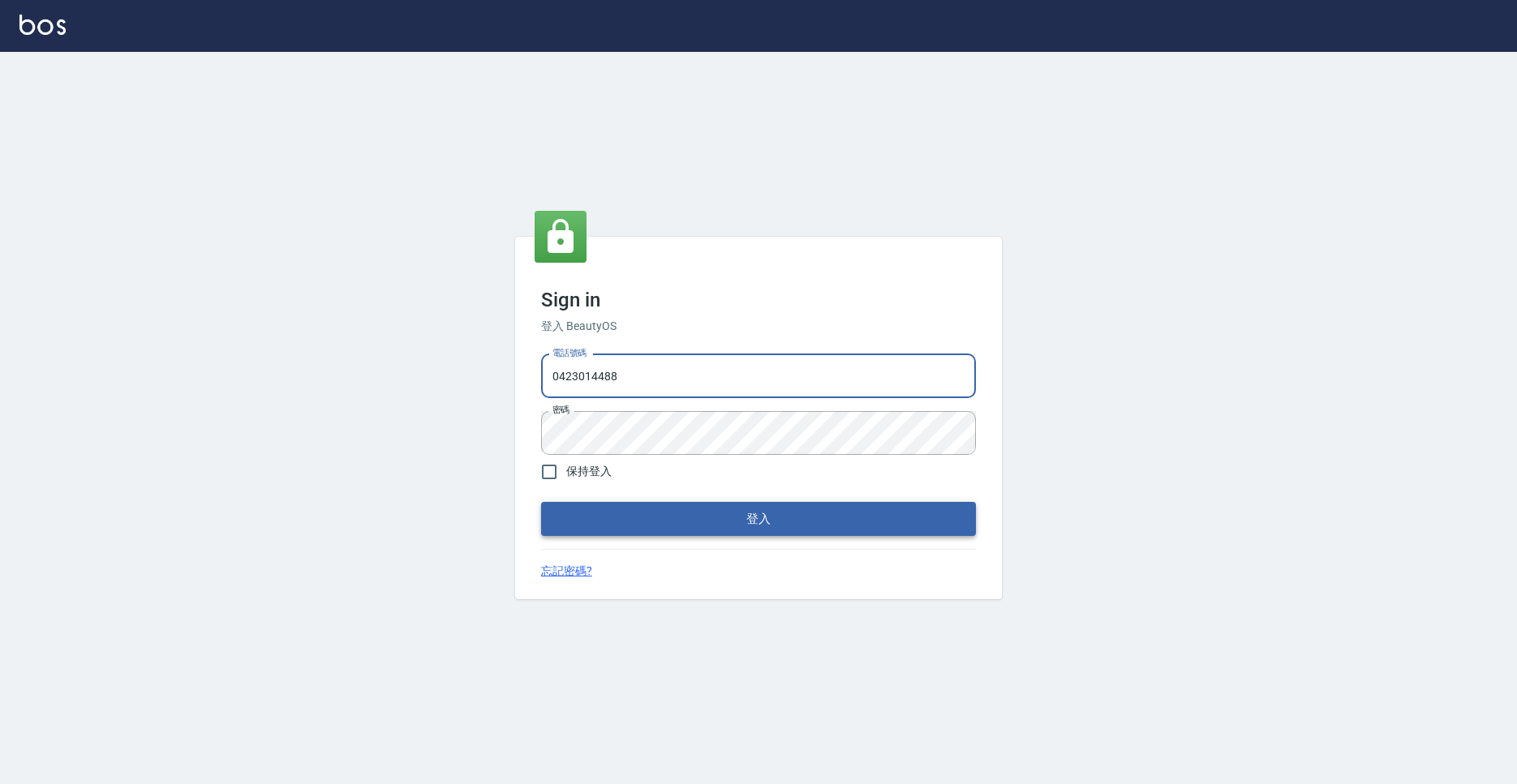
type input "0423014488"
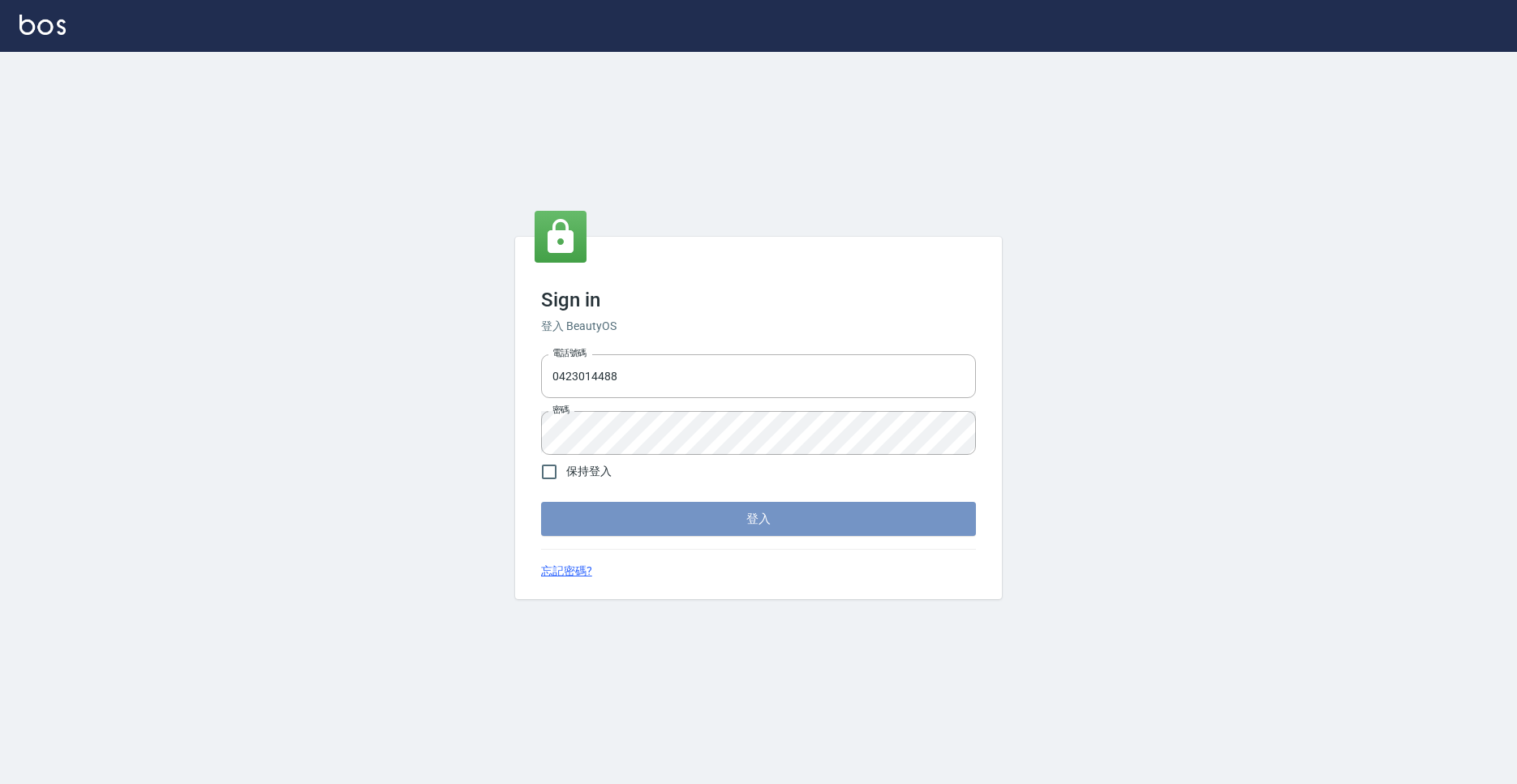
drag, startPoint x: 635, startPoint y: 511, endPoint x: 626, endPoint y: 491, distance: 21.9
click at [636, 511] on button "登入" at bounding box center [758, 519] width 435 height 34
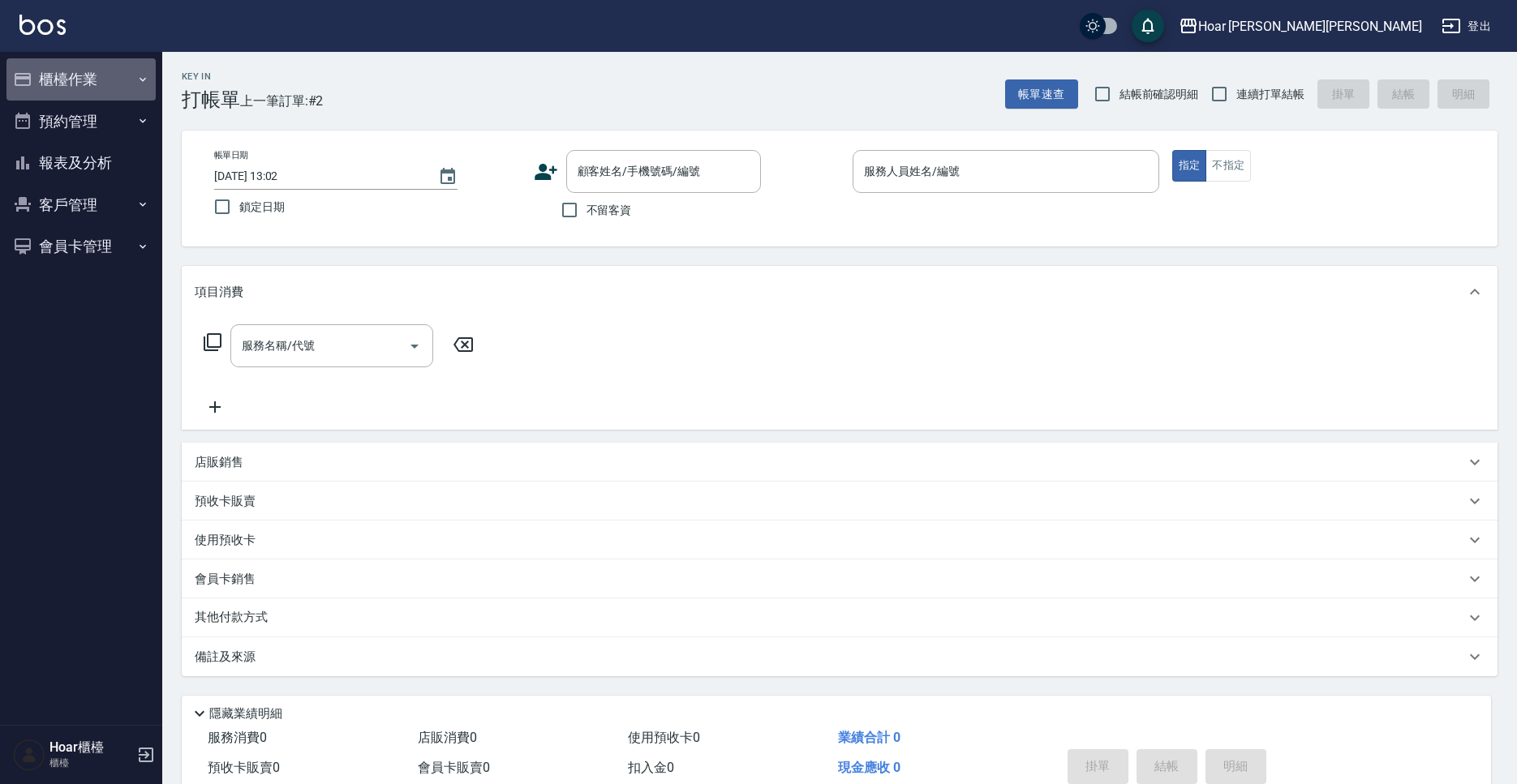
click at [112, 83] on button "櫃檯作業" at bounding box center [81, 79] width 150 height 42
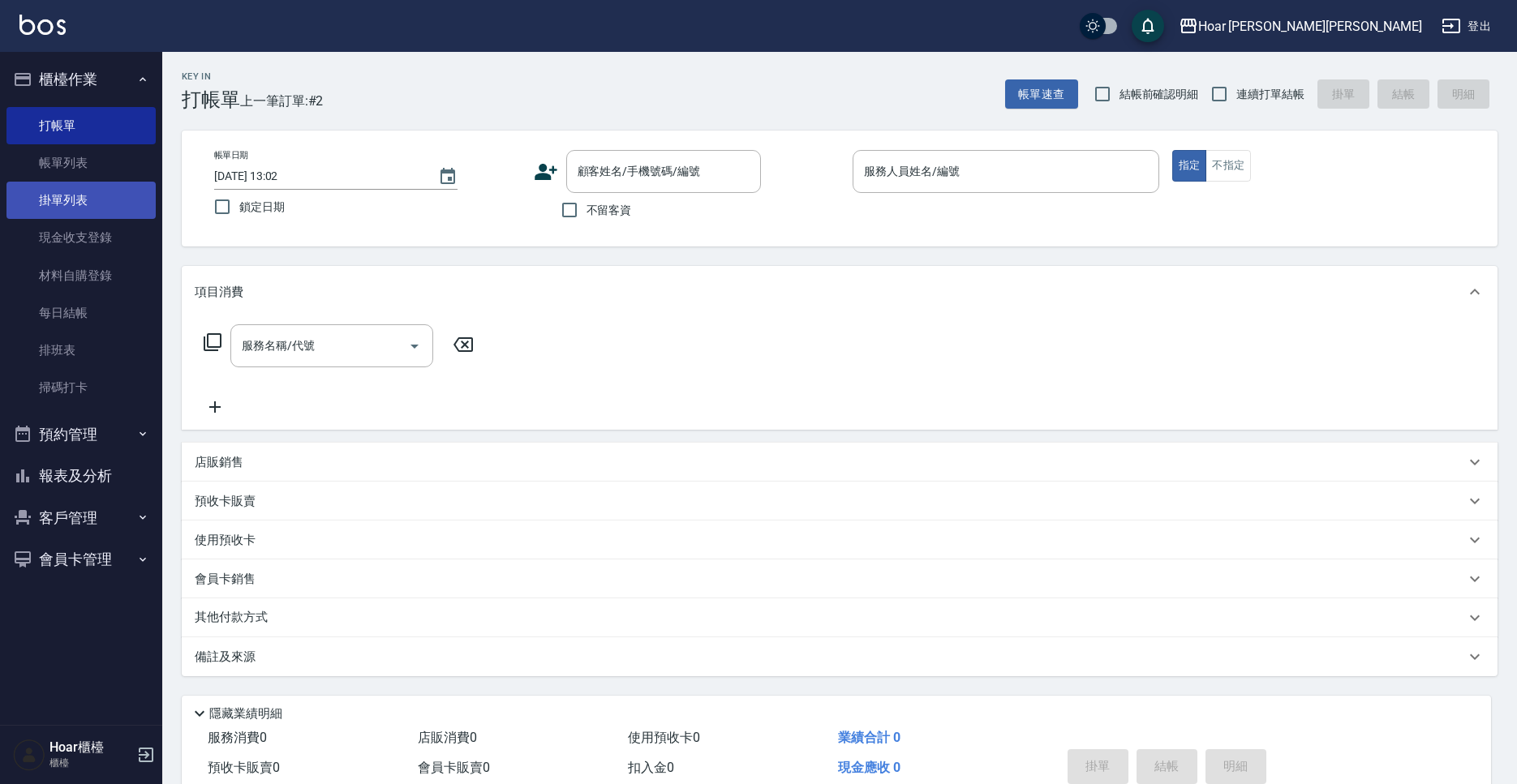
click at [108, 219] on link "掛單列表" at bounding box center [81, 200] width 150 height 37
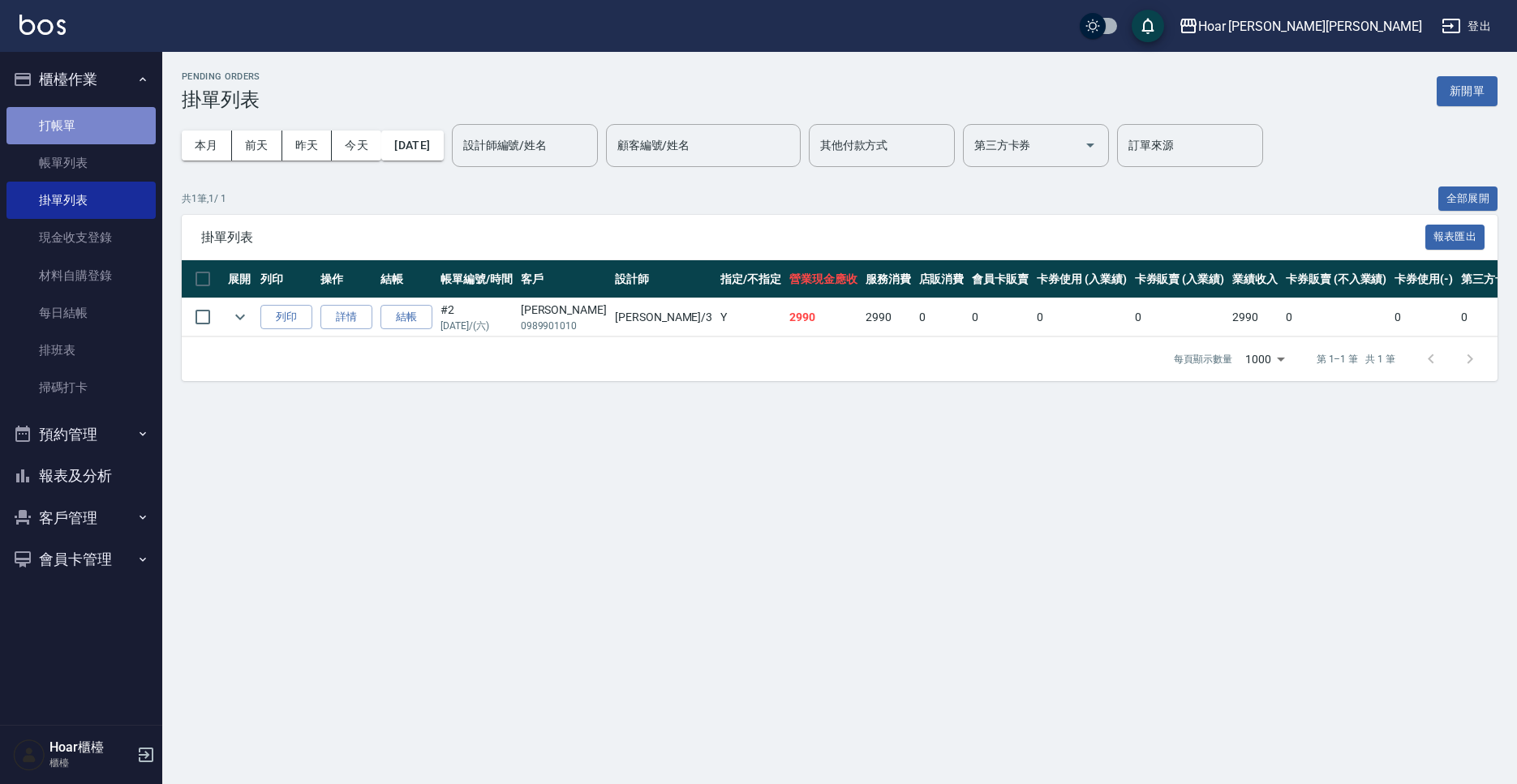
click at [118, 131] on link "打帳單" at bounding box center [81, 126] width 150 height 37
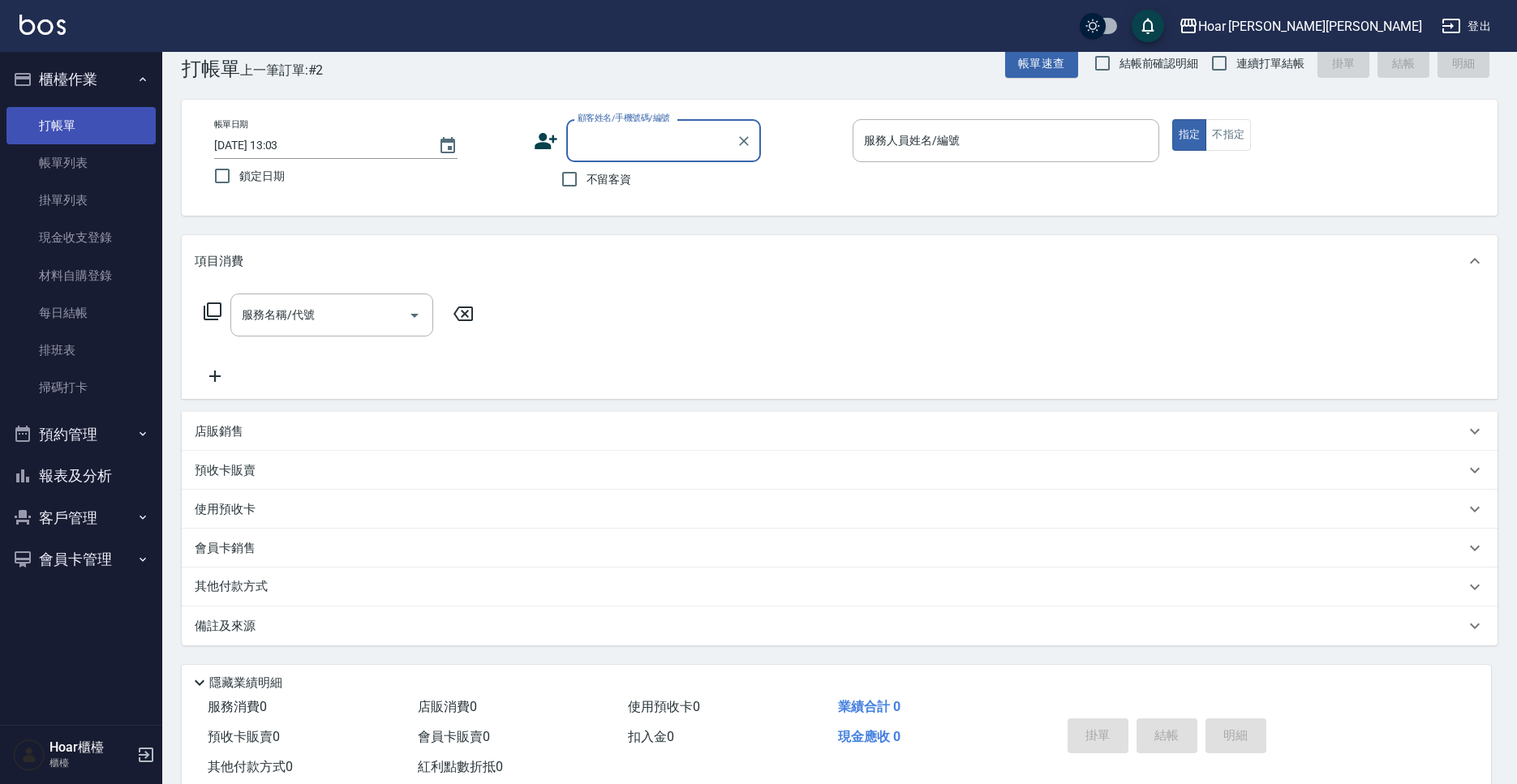
scroll to position [35, 0]
